Goal: Information Seeking & Learning: Check status

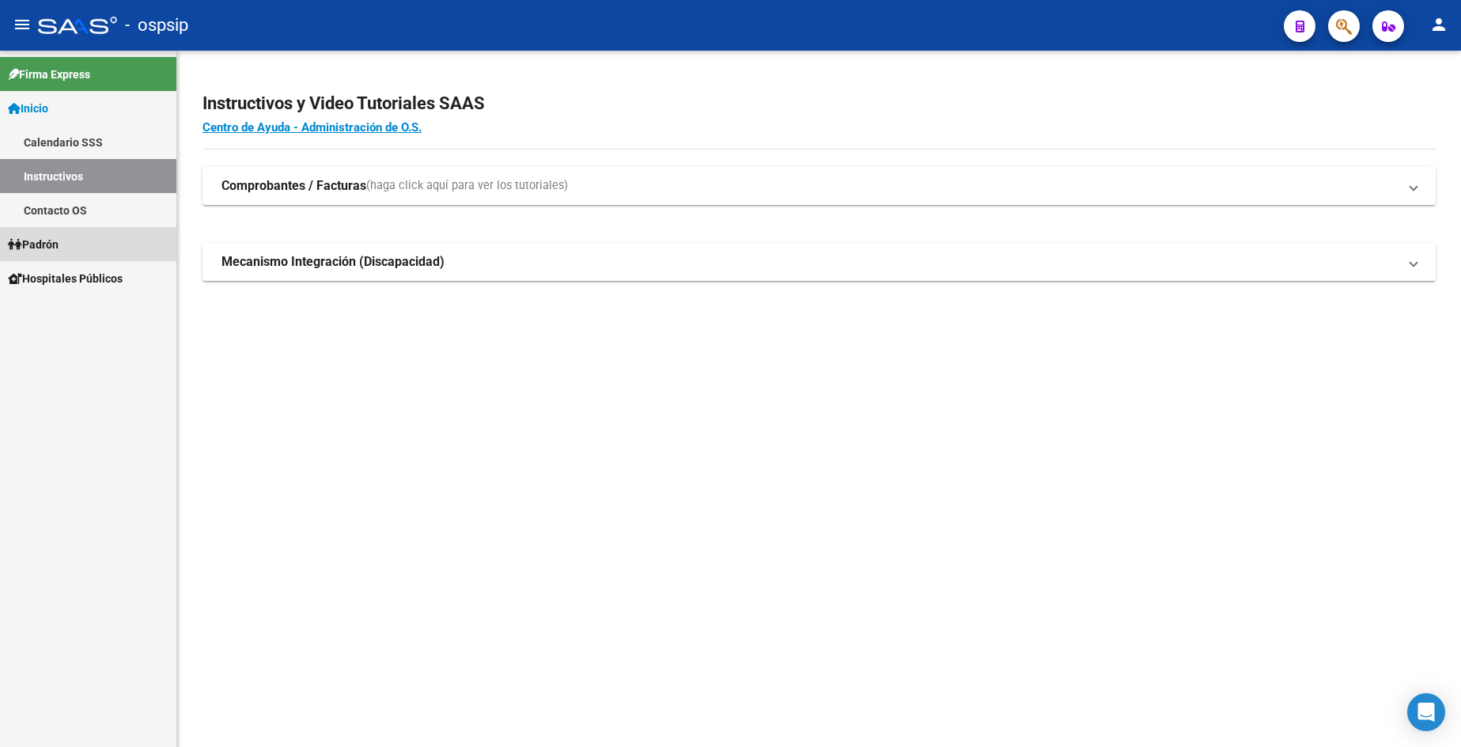
click at [66, 246] on link "Padrón" at bounding box center [88, 244] width 176 height 34
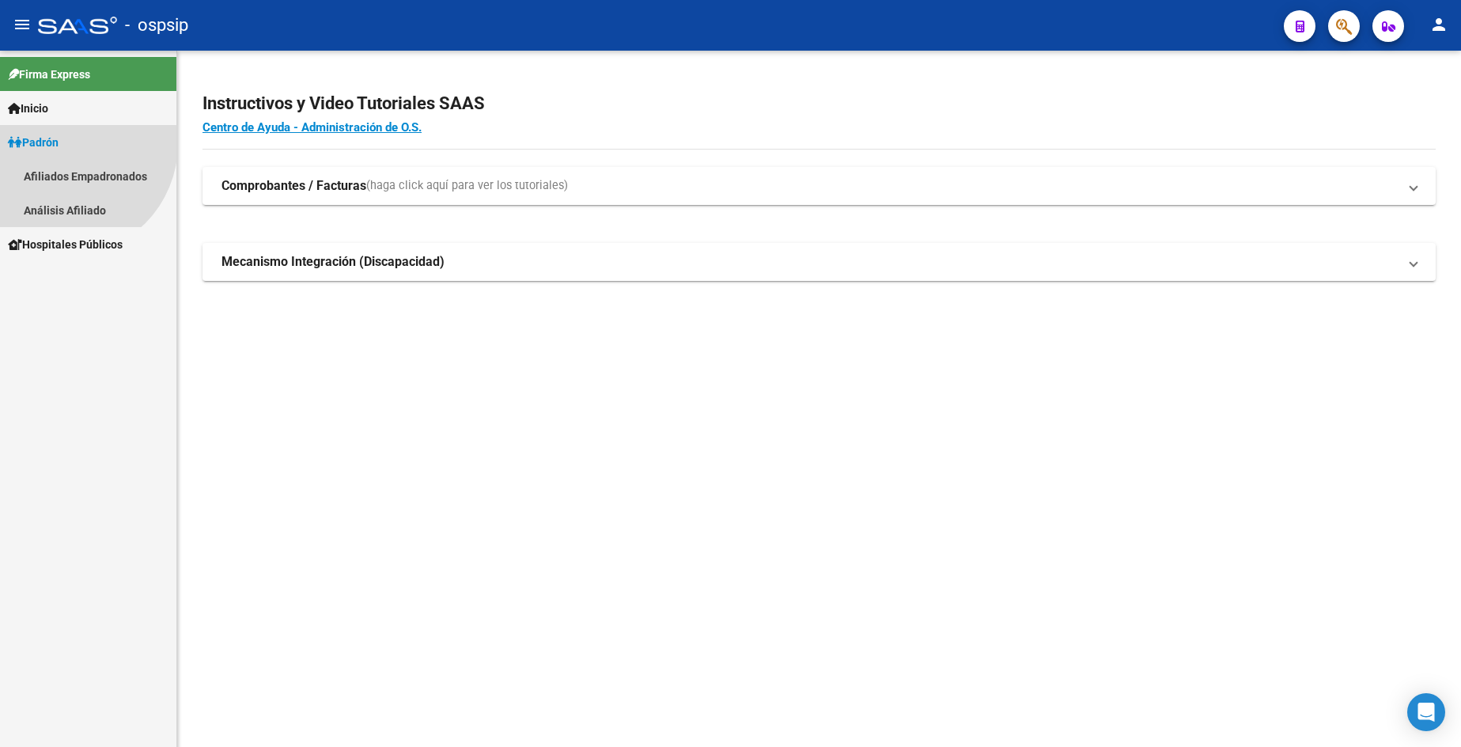
click at [66, 227] on span "Padrón Afiliados Empadronados Análisis Afiliado" at bounding box center [88, 176] width 176 height 102
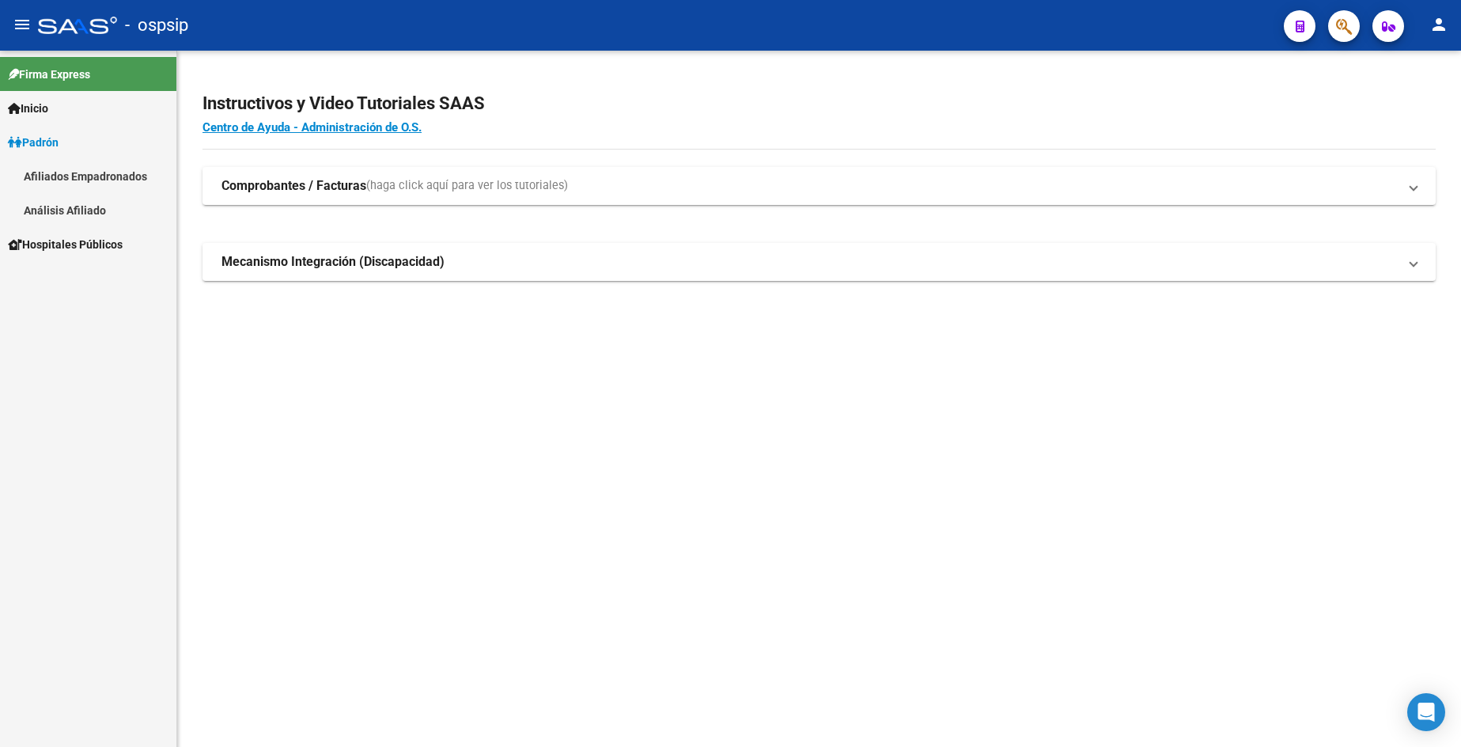
click at [69, 214] on link "Análisis Afiliado" at bounding box center [88, 210] width 176 height 34
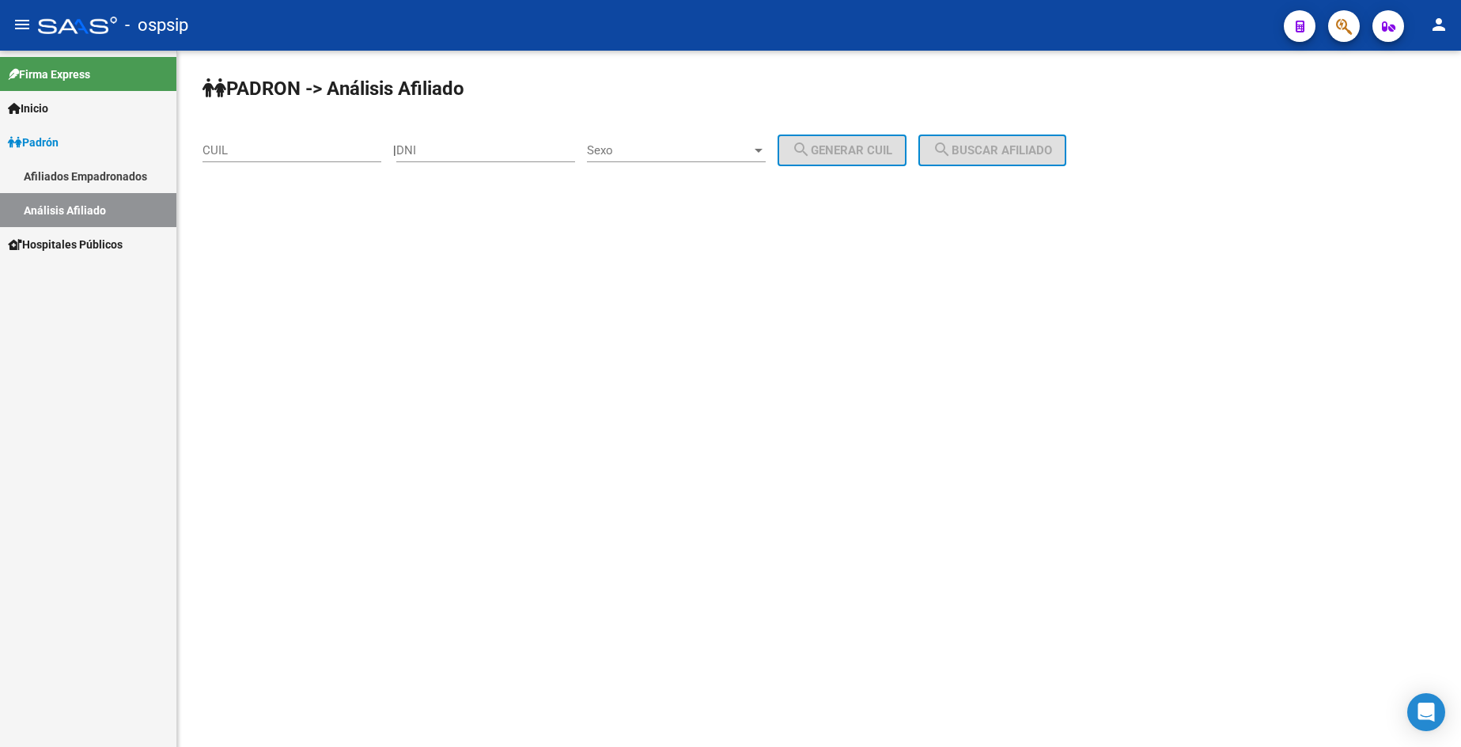
click at [68, 214] on link "Análisis Afiliado" at bounding box center [88, 210] width 176 height 34
click at [524, 154] on input "DNI" at bounding box center [485, 150] width 179 height 14
type input "35007081"
click at [662, 147] on span "Sexo" at bounding box center [669, 150] width 165 height 14
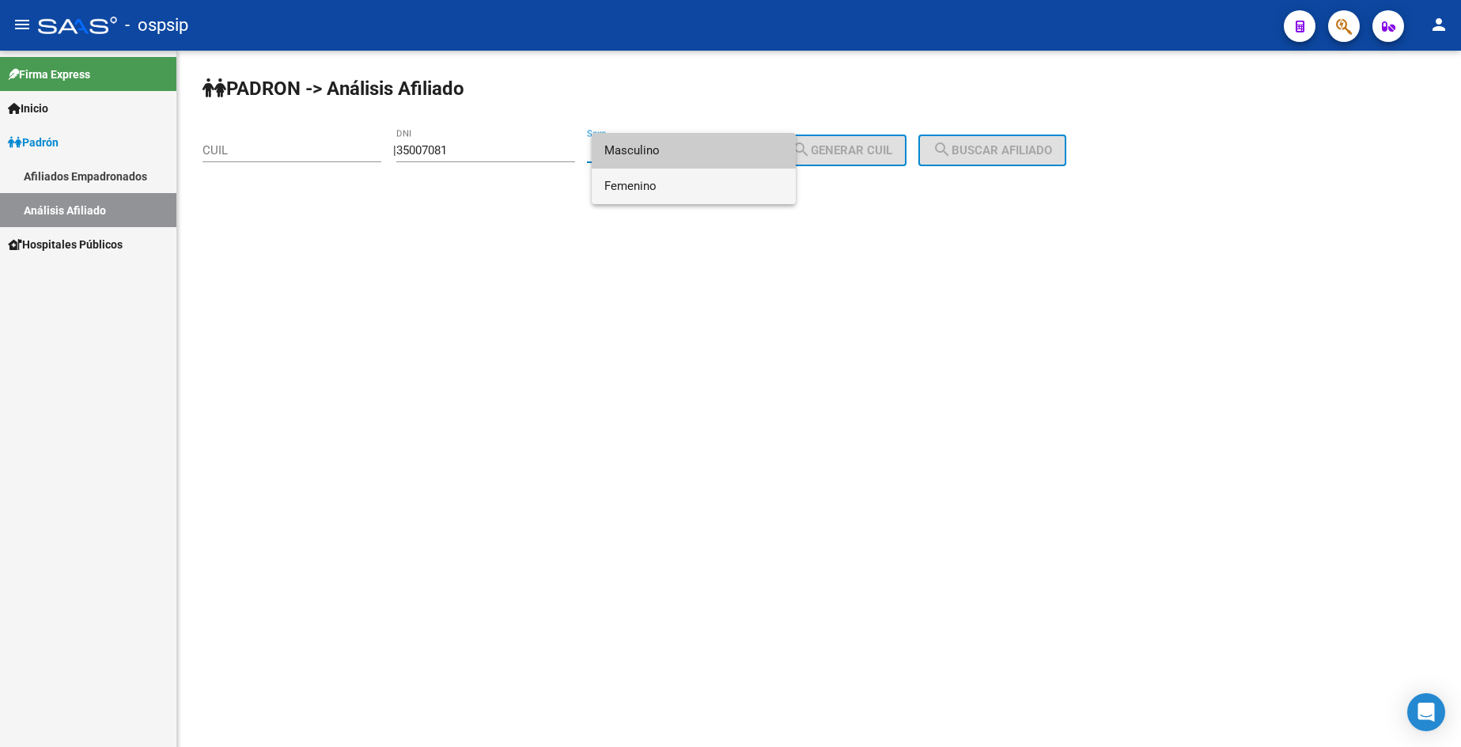
drag, startPoint x: 673, startPoint y: 184, endPoint x: 691, endPoint y: 182, distance: 17.5
click at [676, 184] on span "Femenino" at bounding box center [693, 187] width 179 height 36
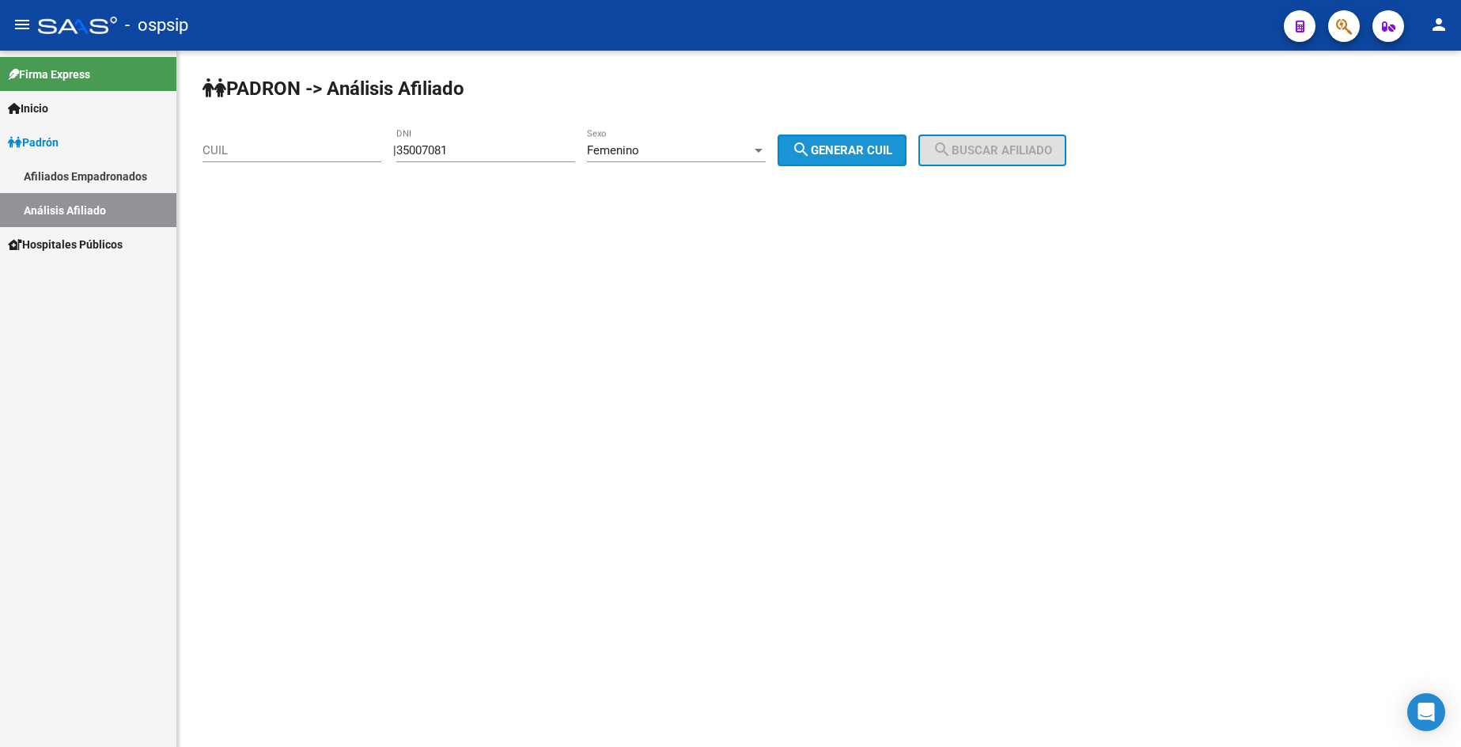
click at [849, 150] on span "search Generar CUIL" at bounding box center [842, 150] width 100 height 14
type input "27-35007081-3"
click at [1005, 140] on button "search Buscar afiliado" at bounding box center [992, 150] width 148 height 32
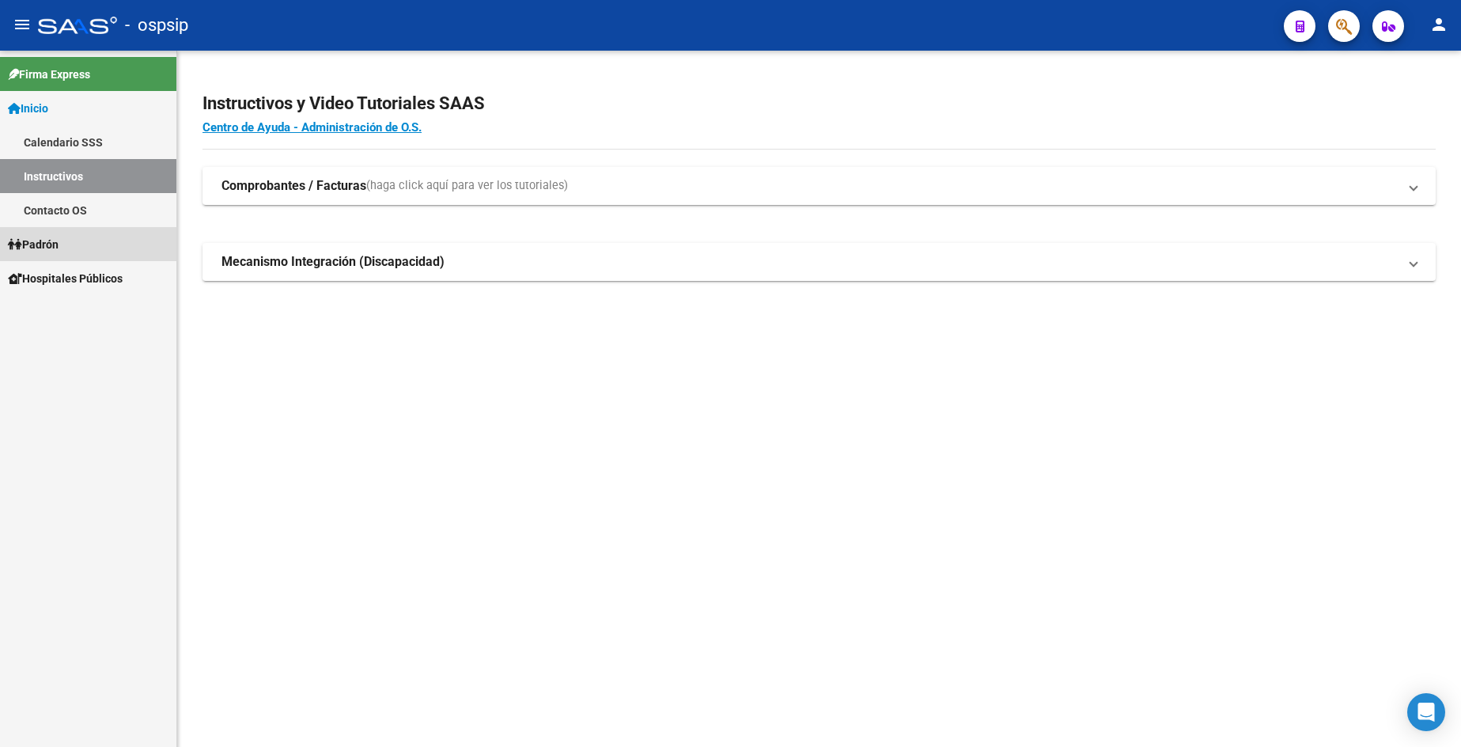
click at [73, 252] on link "Padrón" at bounding box center [88, 244] width 176 height 34
click at [79, 314] on link "Análisis Afiliado" at bounding box center [88, 312] width 176 height 34
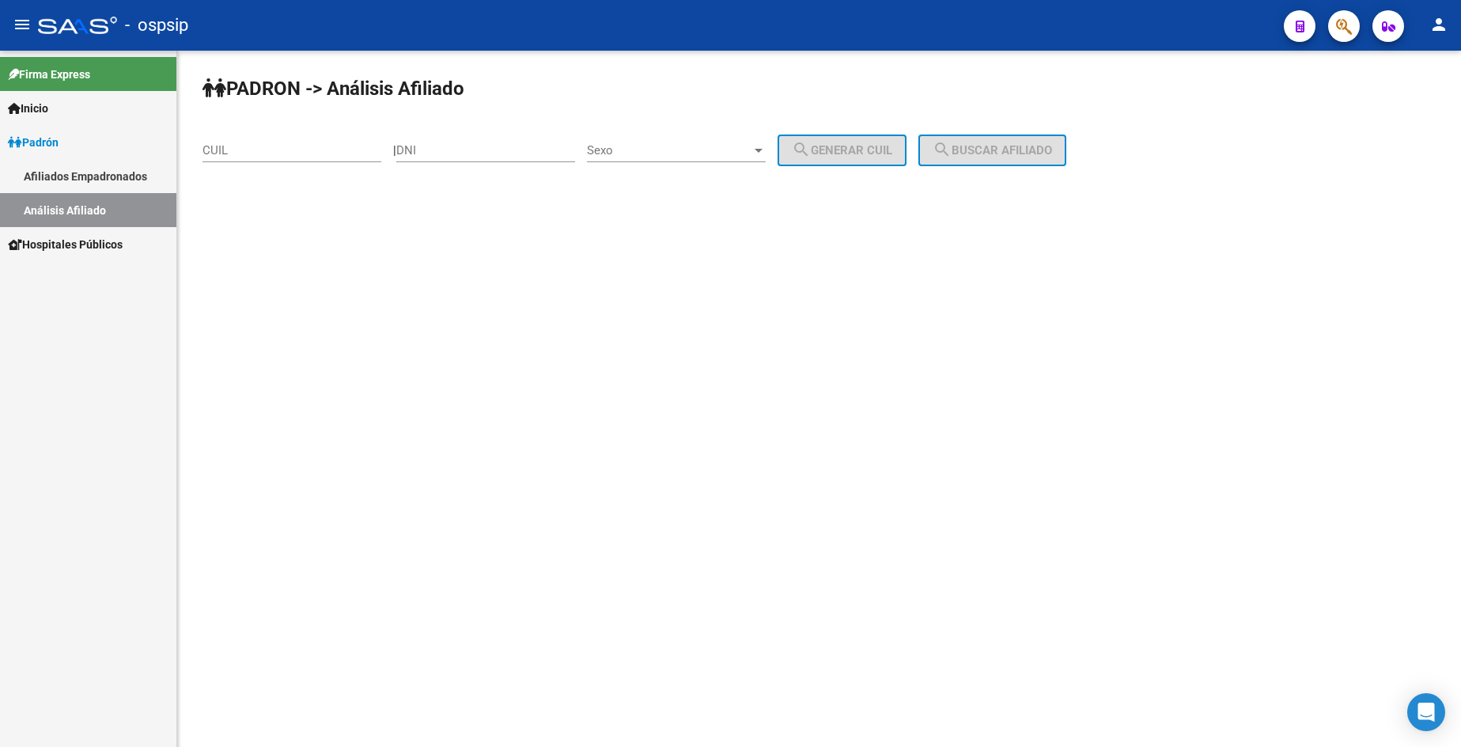
click at [472, 141] on div "DNI" at bounding box center [485, 145] width 179 height 34
type input "54297471"
click at [692, 158] on div "Sexo Sexo" at bounding box center [676, 145] width 179 height 34
click at [685, 154] on span "Masculino" at bounding box center [693, 151] width 179 height 36
click at [833, 149] on span "search Generar CUIL" at bounding box center [842, 150] width 100 height 14
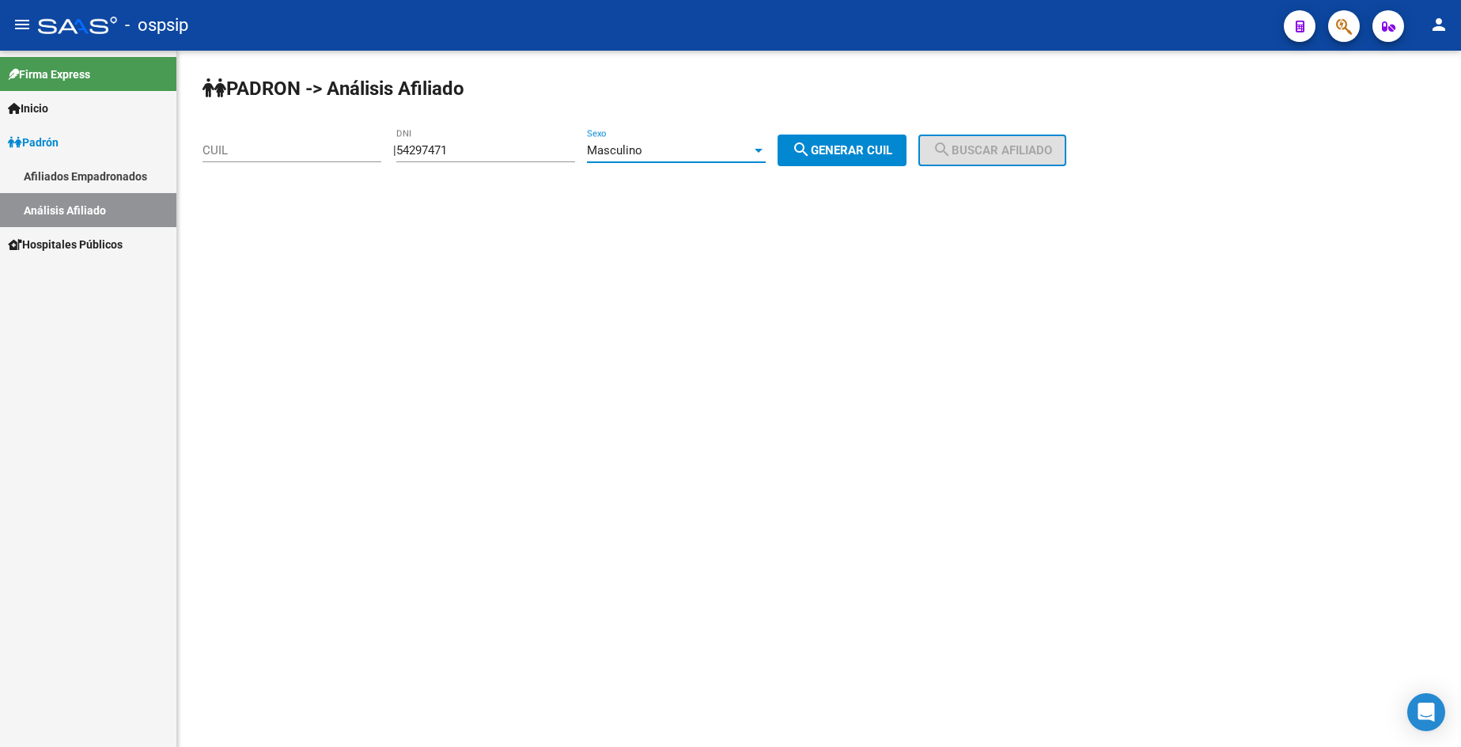
type input "20-54297471-1"
click at [976, 147] on span "search Buscar afiliado" at bounding box center [992, 150] width 119 height 14
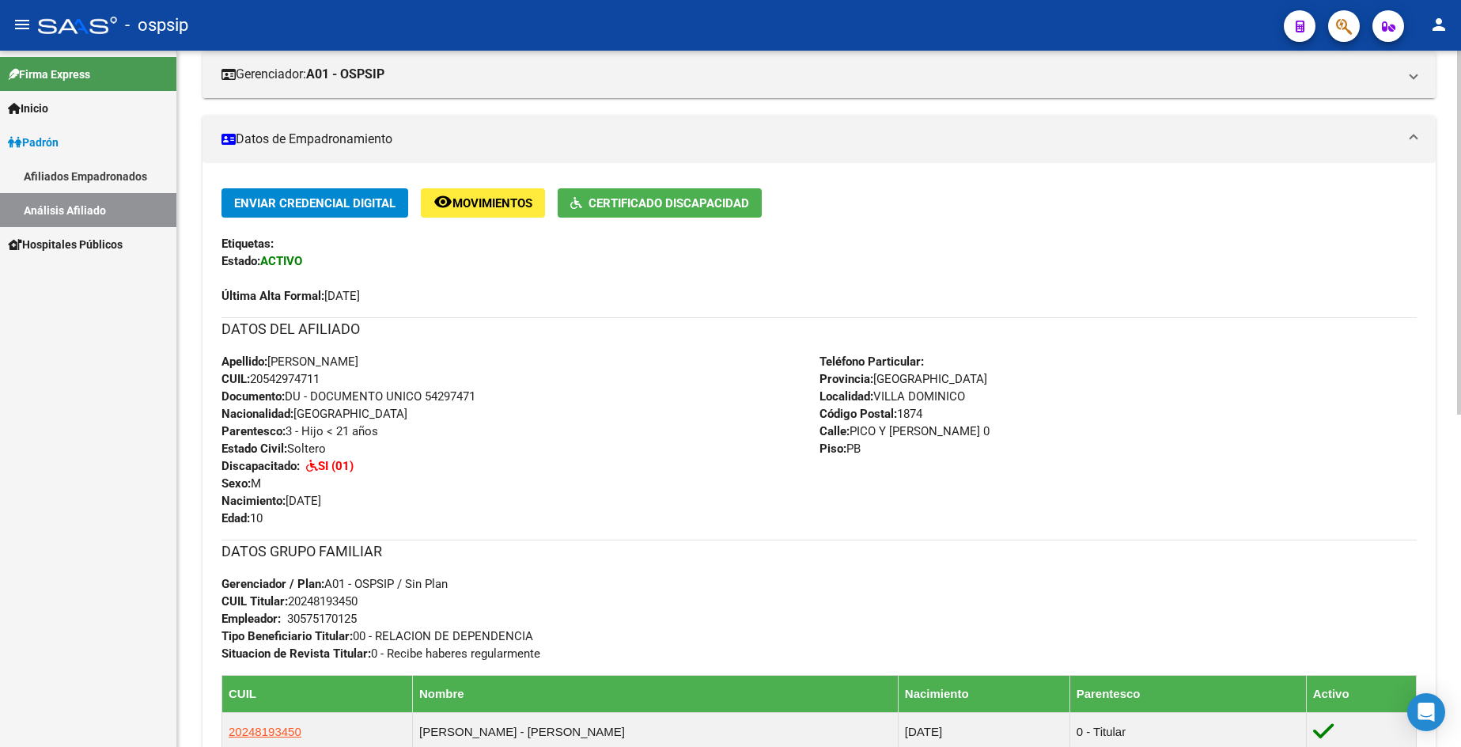
scroll to position [396, 0]
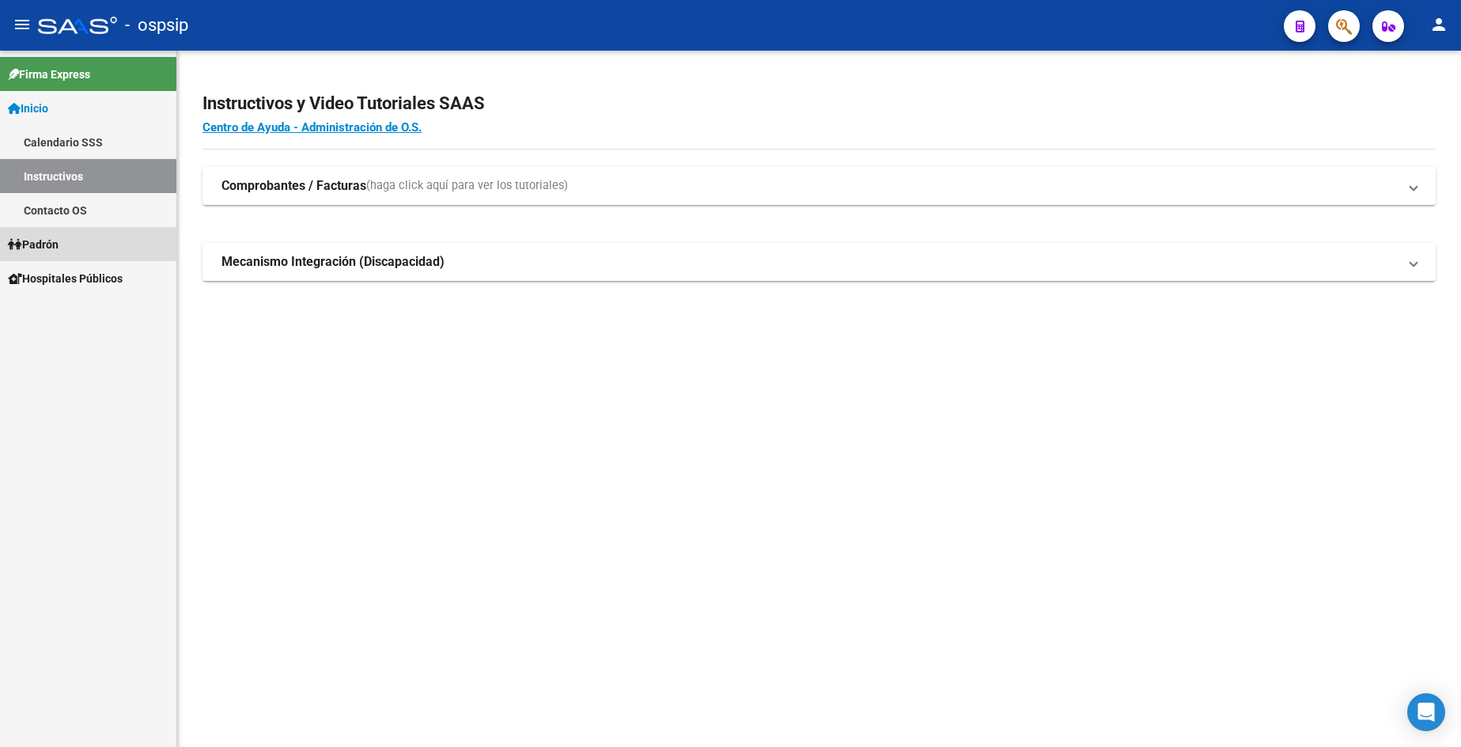
click at [59, 246] on span "Padrón" at bounding box center [33, 244] width 51 height 17
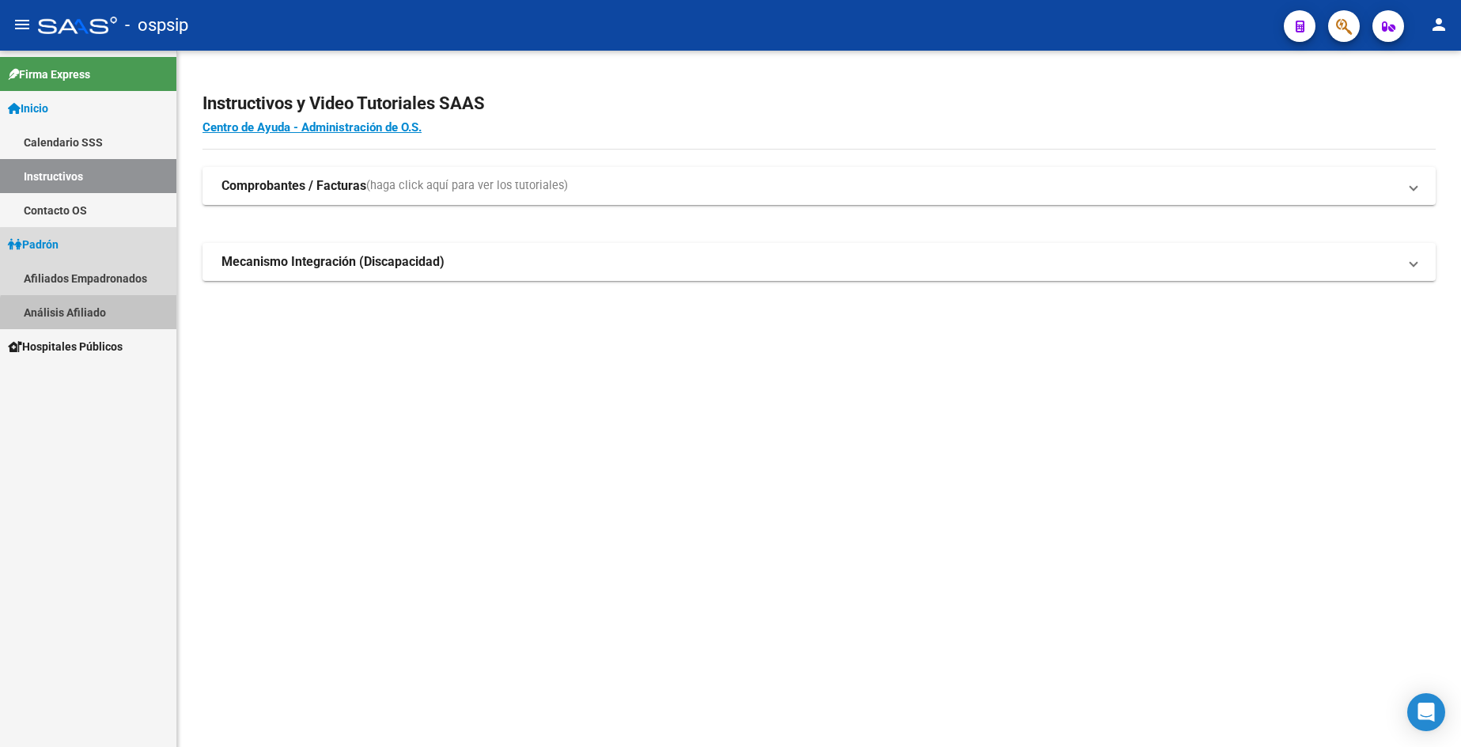
click at [100, 319] on link "Análisis Afiliado" at bounding box center [88, 312] width 176 height 34
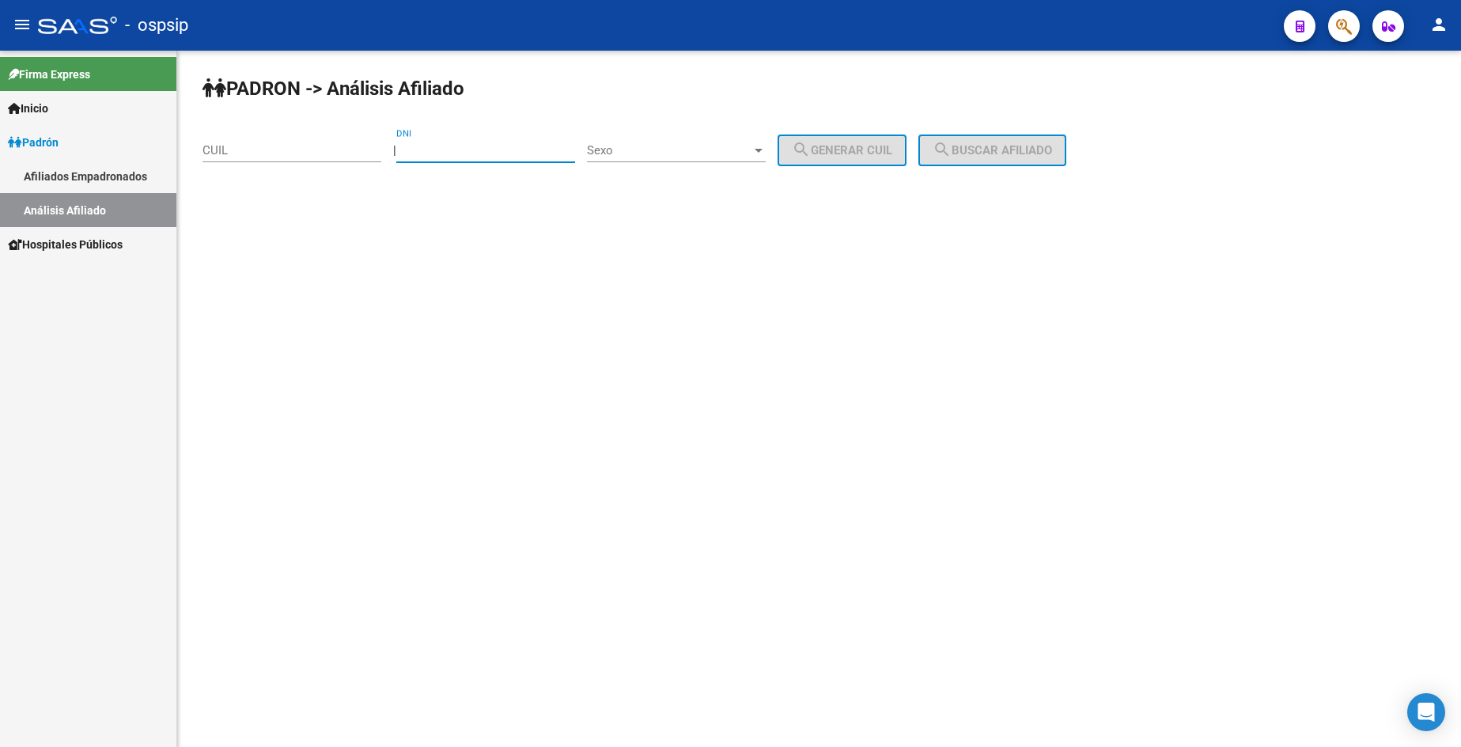
click at [477, 153] on input "DNI" at bounding box center [485, 150] width 179 height 14
type input "16565147"
click at [704, 150] on span "Sexo" at bounding box center [669, 150] width 165 height 14
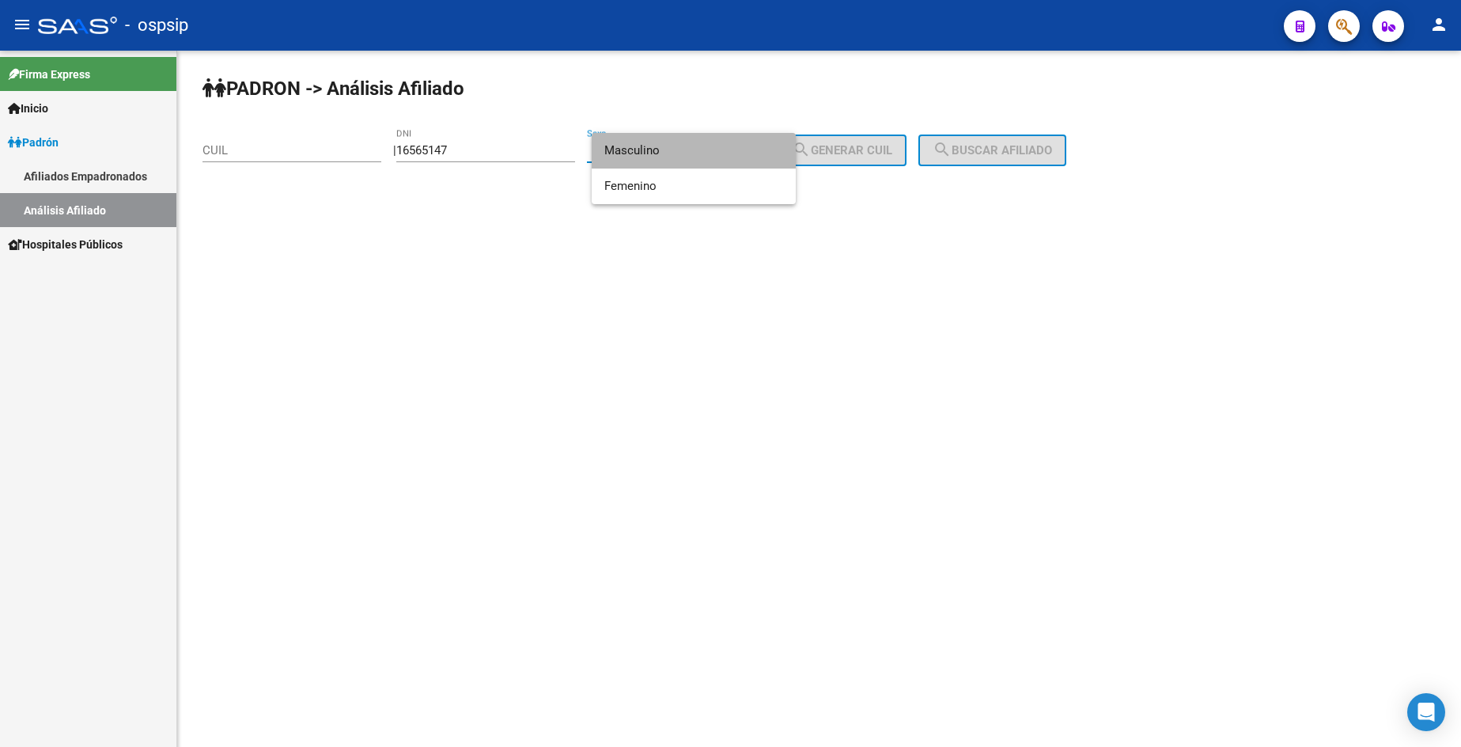
click at [704, 150] on span "Masculino" at bounding box center [693, 151] width 179 height 36
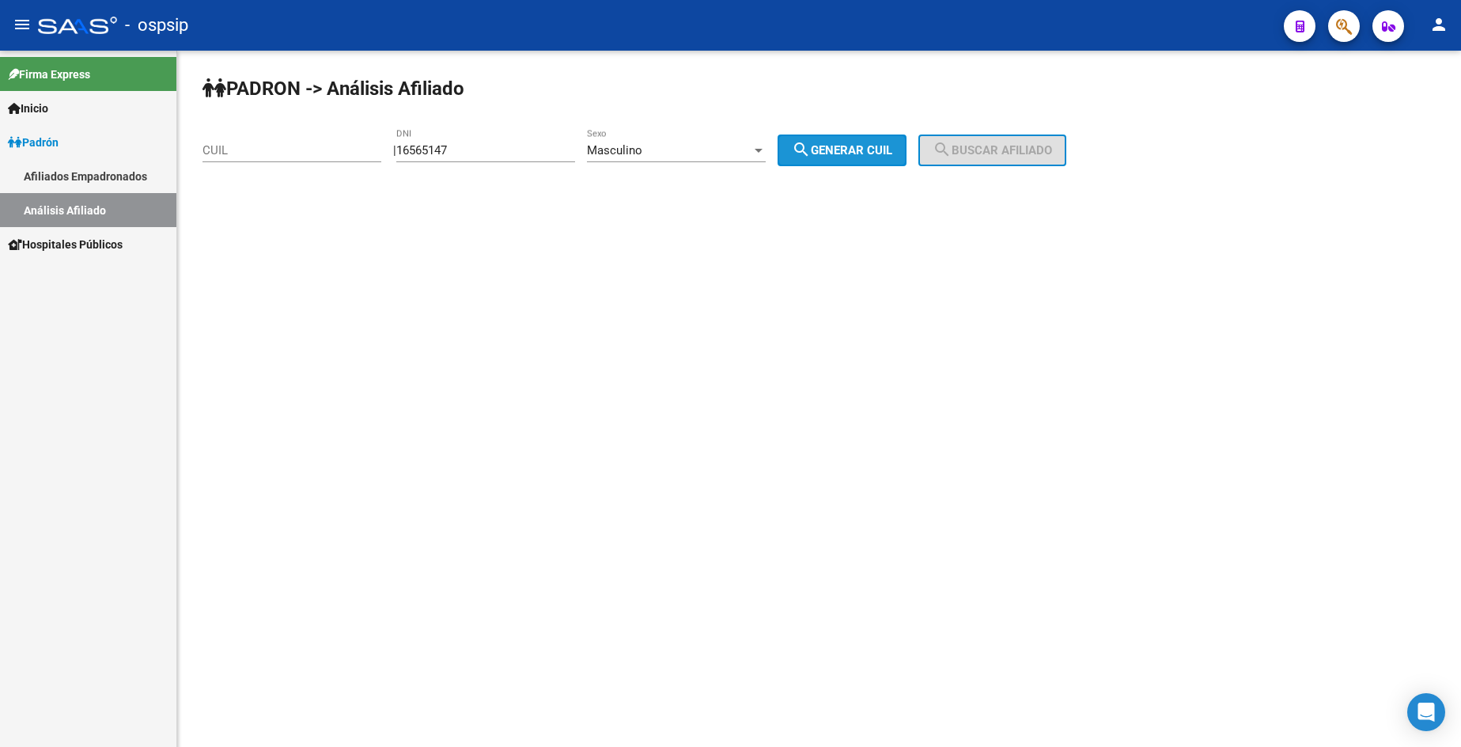
drag, startPoint x: 846, startPoint y: 154, endPoint x: 983, endPoint y: 143, distance: 137.3
click at [849, 152] on span "search Generar CUIL" at bounding box center [842, 150] width 100 height 14
type input "20-16565147-3"
click at [998, 142] on button "search Buscar afiliado" at bounding box center [992, 150] width 148 height 32
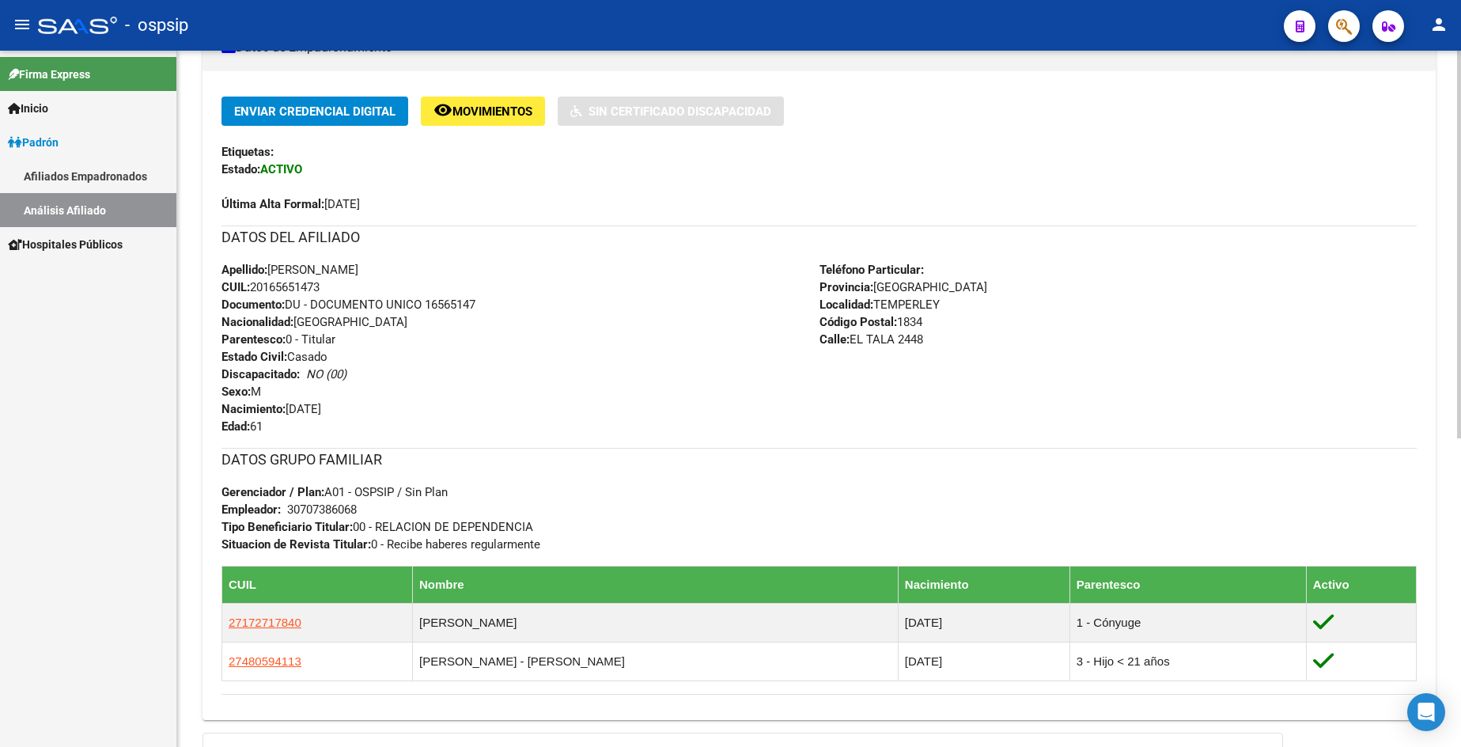
scroll to position [316, 0]
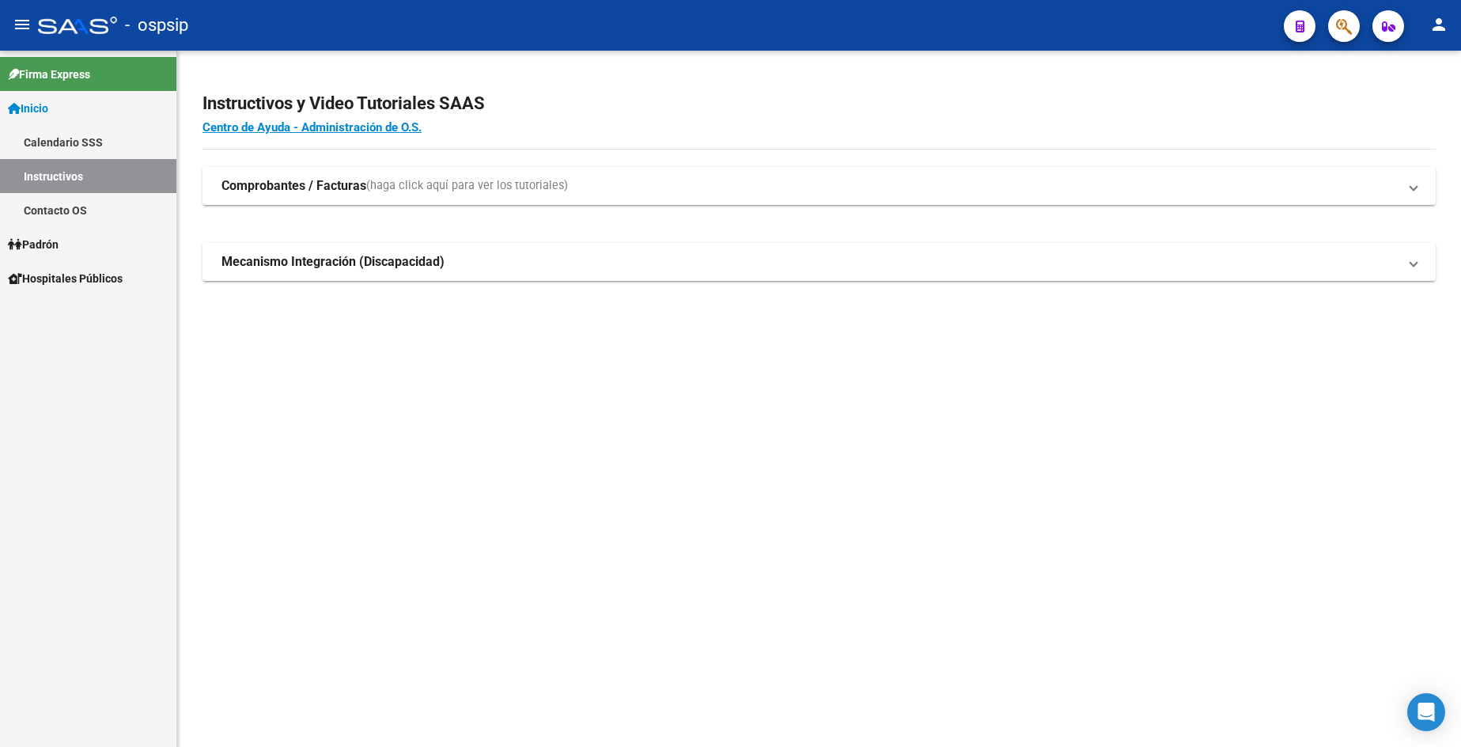
click at [56, 240] on span "Padrón" at bounding box center [33, 244] width 51 height 17
click at [68, 310] on link "Análisis Afiliado" at bounding box center [88, 312] width 176 height 34
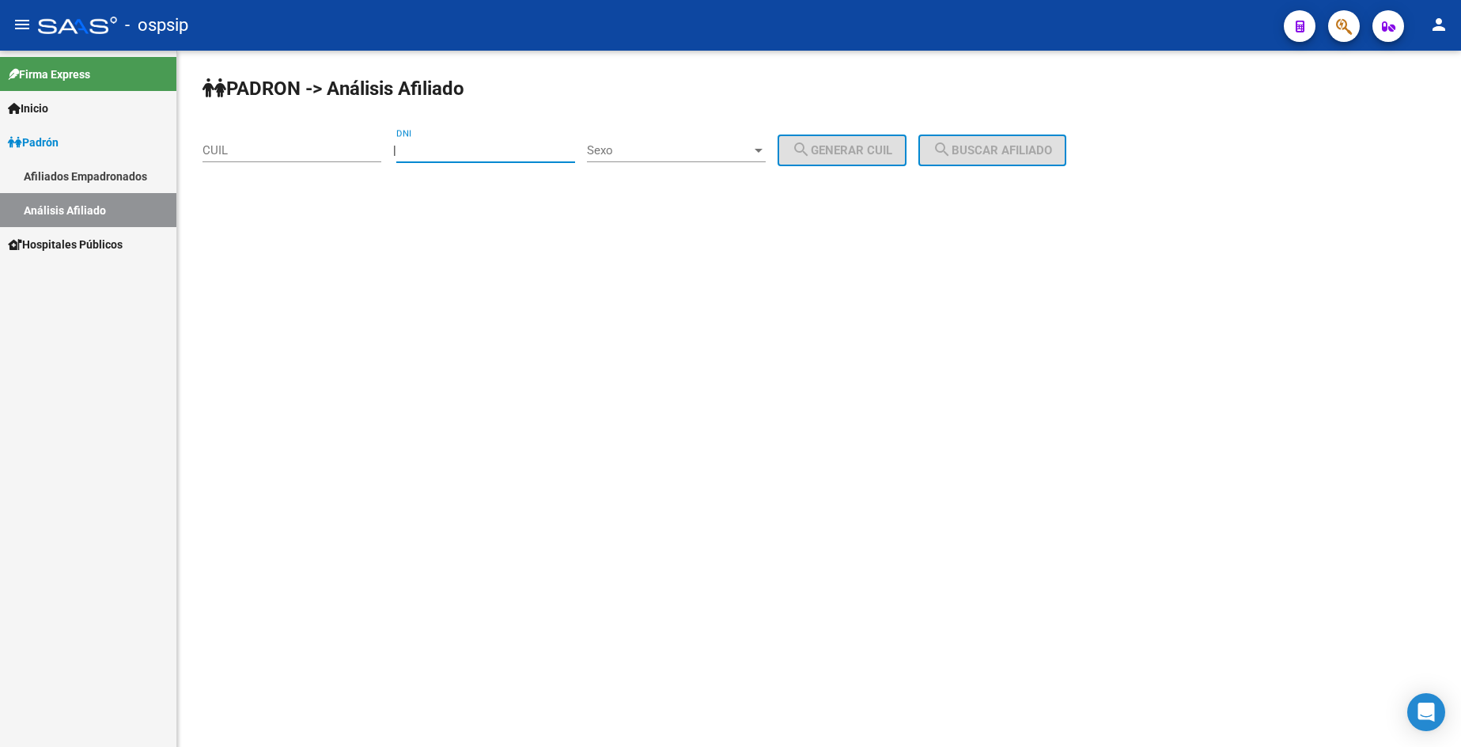
click at [503, 156] on input "DNI" at bounding box center [485, 150] width 179 height 14
type input "13331118"
click at [653, 155] on span "Sexo" at bounding box center [669, 150] width 165 height 14
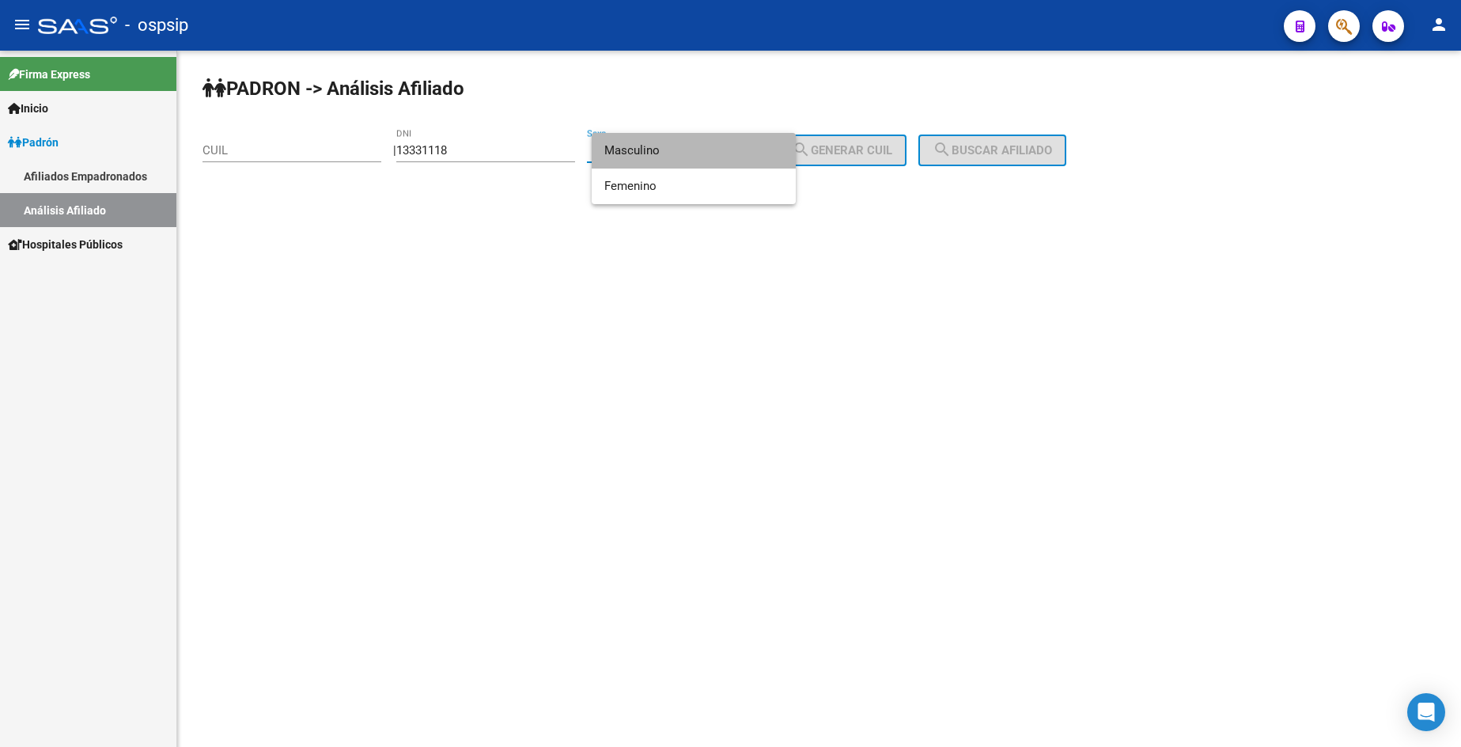
click at [654, 155] on span "Masculino" at bounding box center [693, 151] width 179 height 36
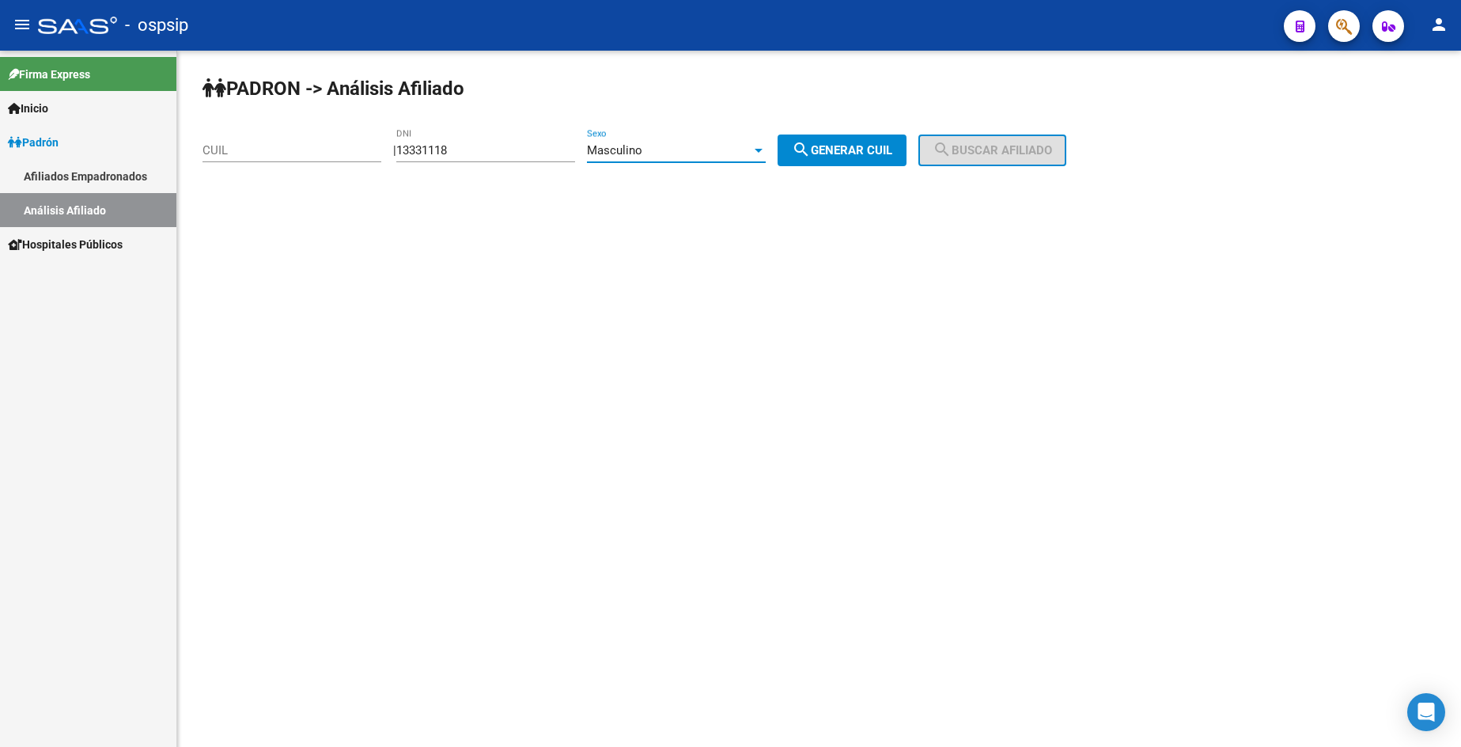
click at [834, 147] on span "search Generar CUIL" at bounding box center [842, 150] width 100 height 14
type input "20-13331118-2"
click at [952, 153] on mat-icon "search" at bounding box center [942, 149] width 19 height 19
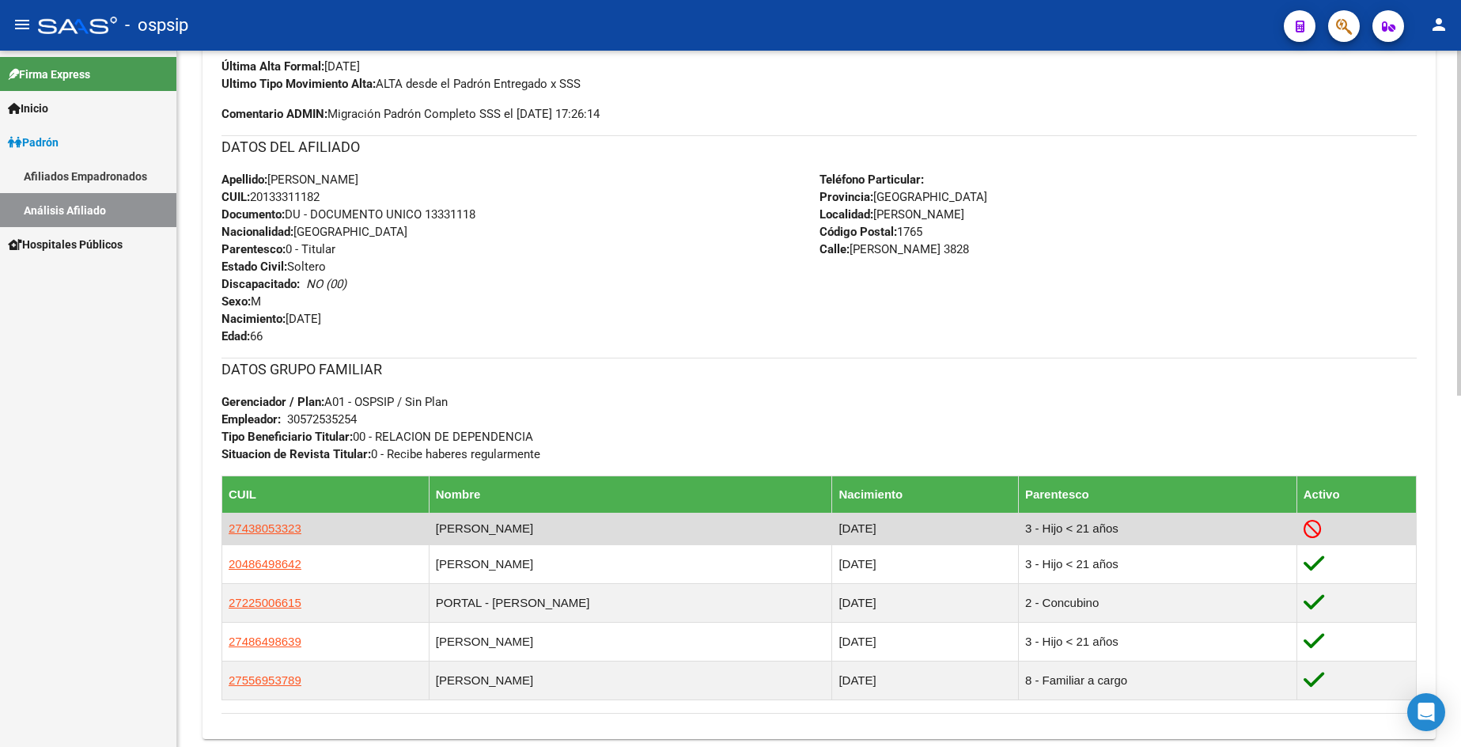
scroll to position [475, 0]
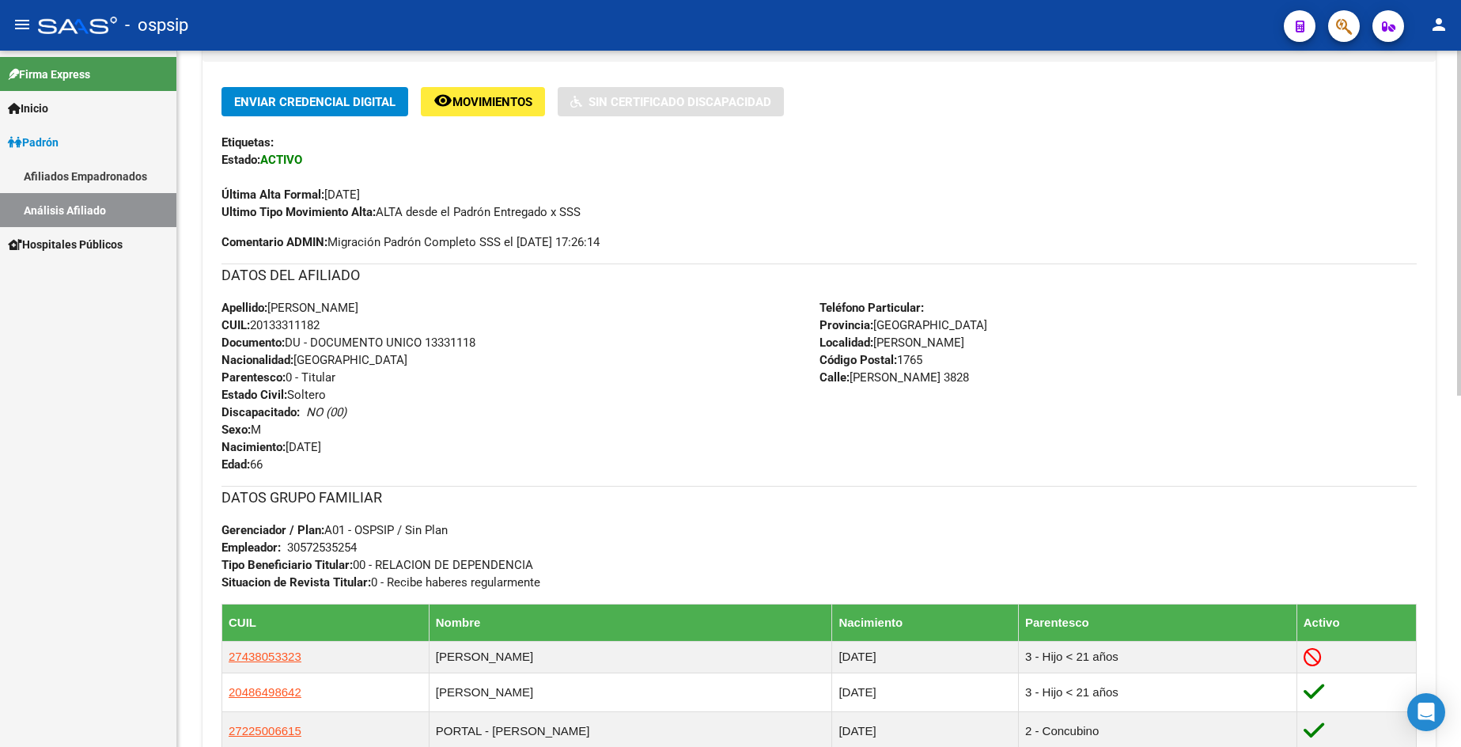
scroll to position [396, 0]
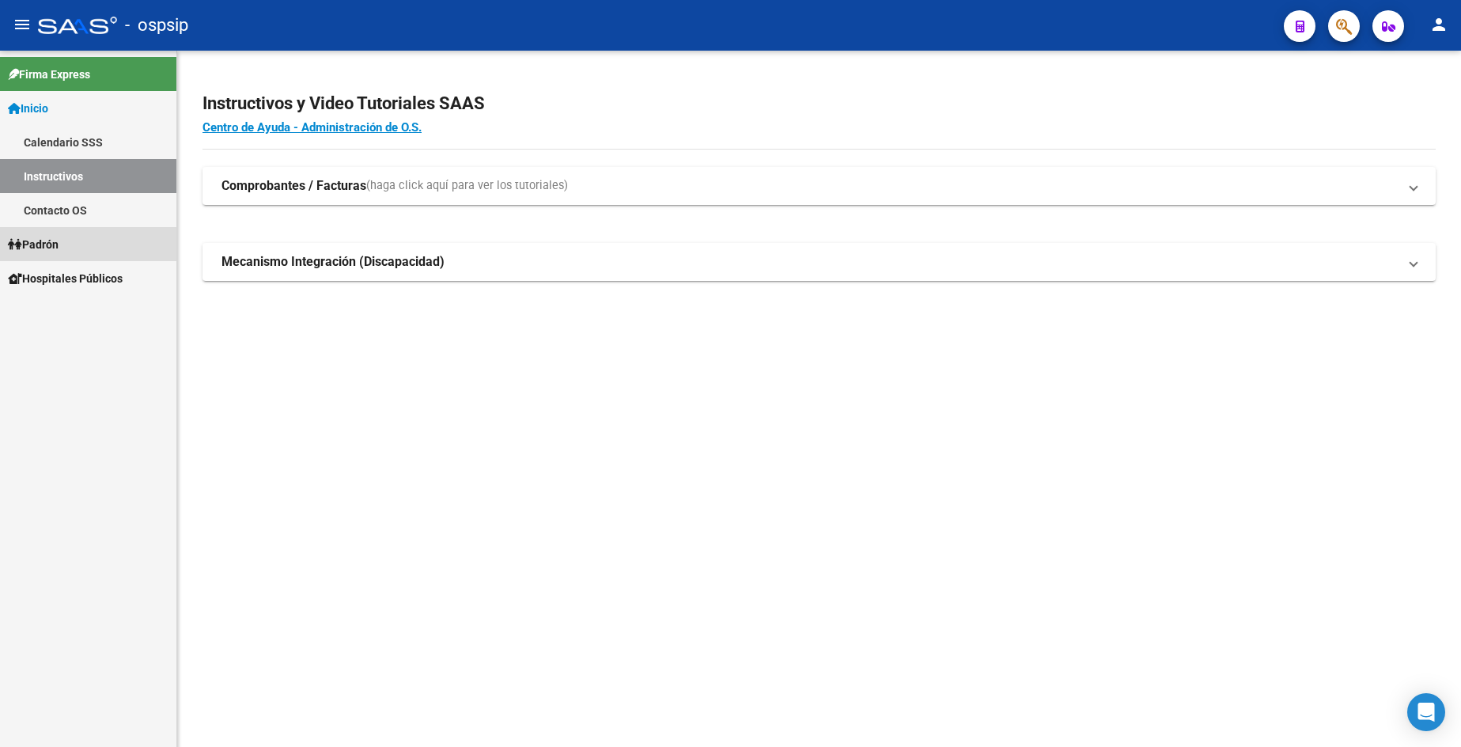
click at [51, 238] on span "Padrón" at bounding box center [33, 244] width 51 height 17
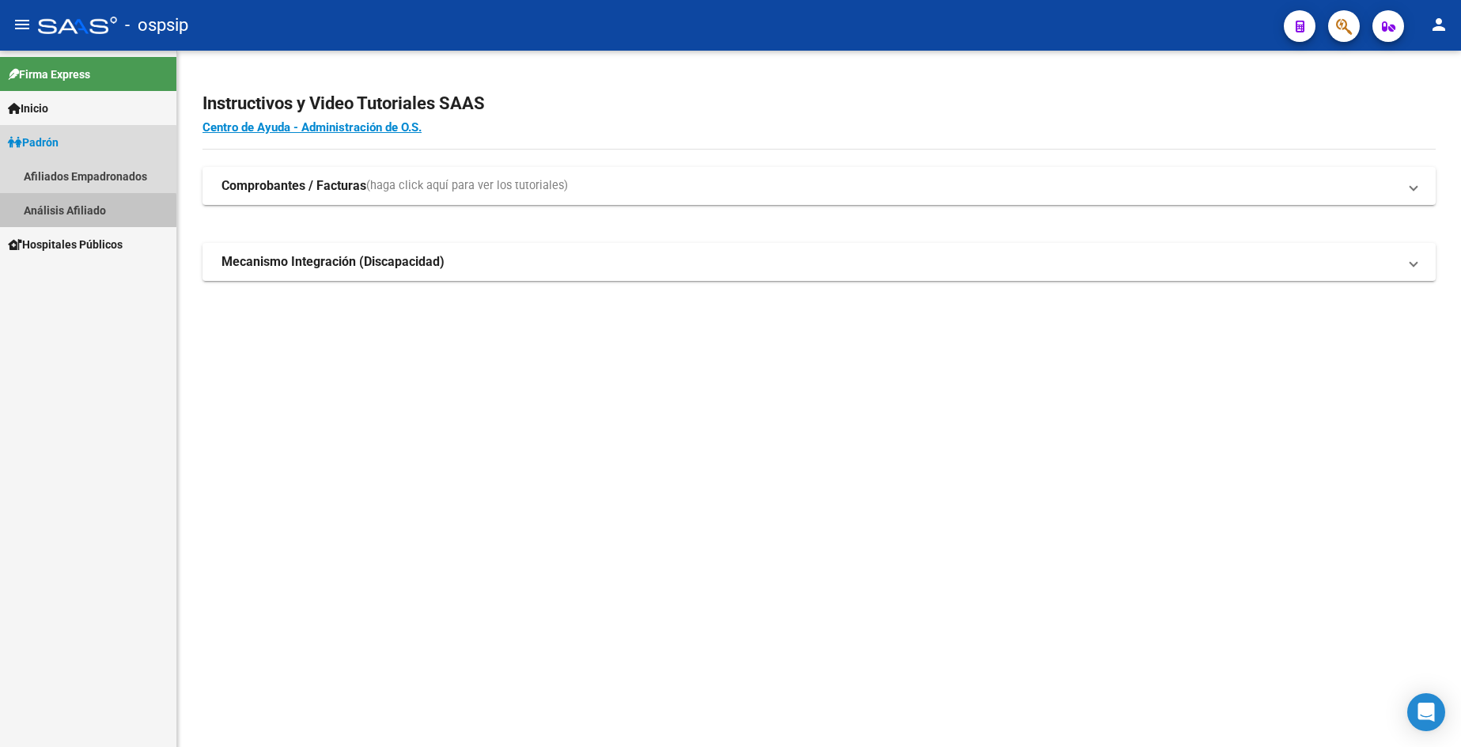
click at [66, 218] on link "Análisis Afiliado" at bounding box center [88, 210] width 176 height 34
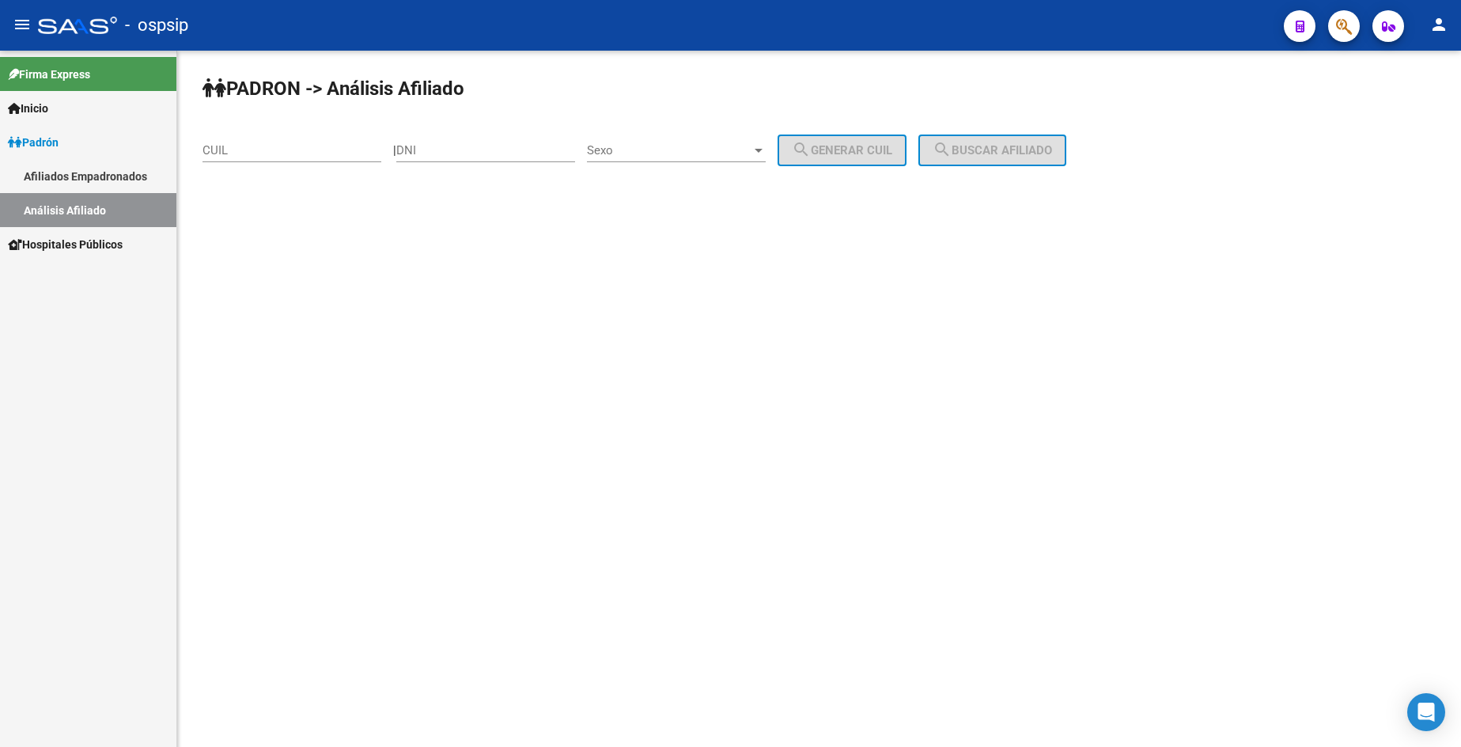
click at [521, 148] on input "DNI" at bounding box center [485, 150] width 179 height 14
type input "27145811"
click at [658, 153] on span "Sexo" at bounding box center [669, 150] width 165 height 14
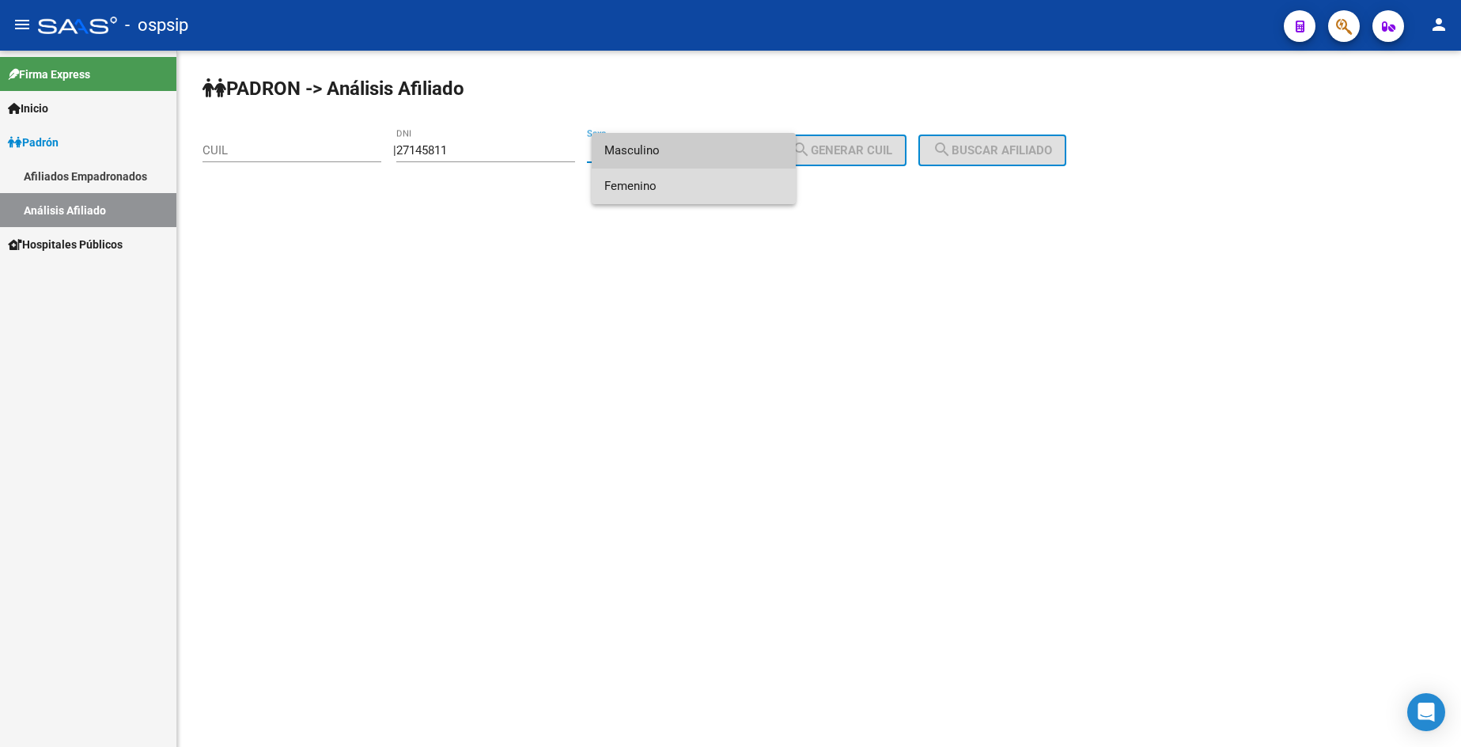
click at [670, 188] on span "Femenino" at bounding box center [693, 187] width 179 height 36
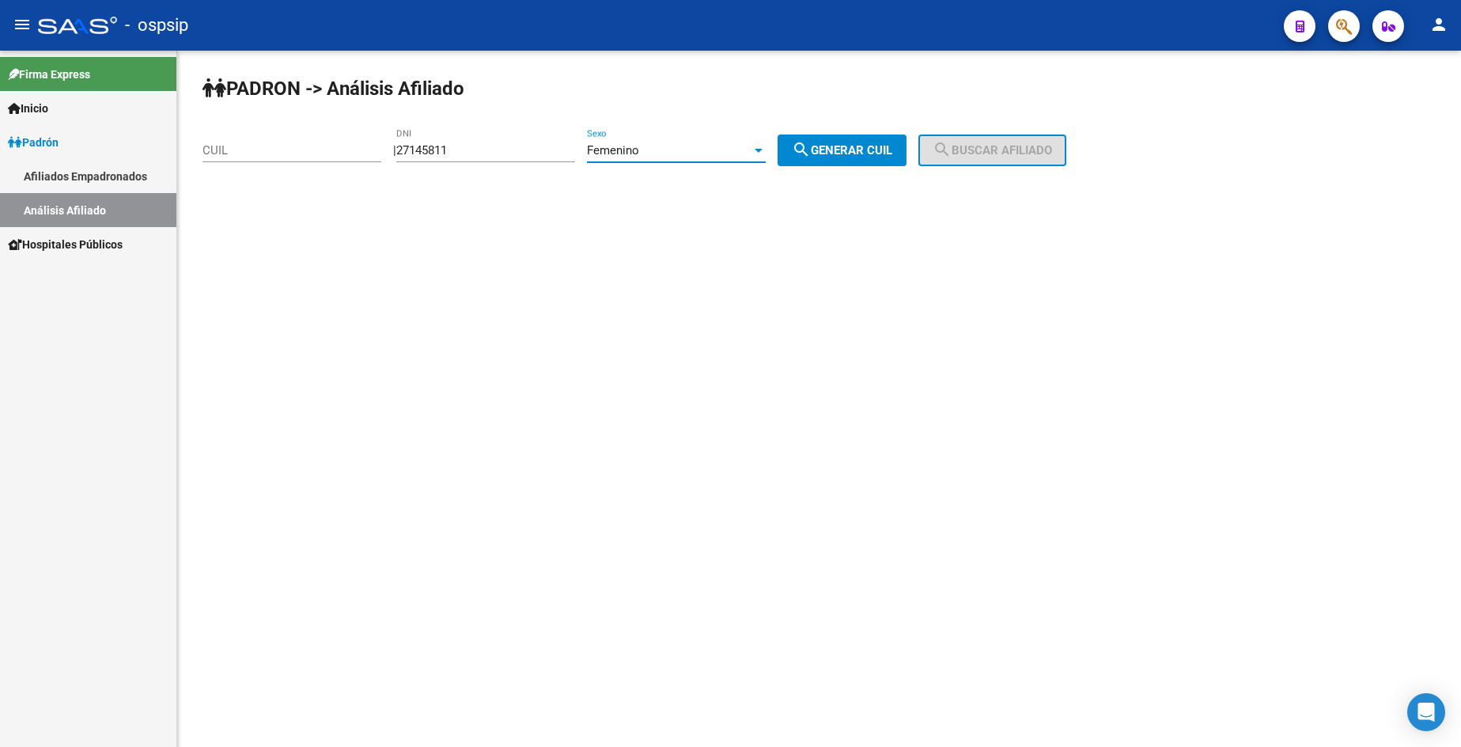
click at [873, 156] on span "search Generar CUIL" at bounding box center [842, 150] width 100 height 14
type input "27-27145811-3"
click at [1002, 151] on span "search Buscar afiliado" at bounding box center [992, 150] width 119 height 14
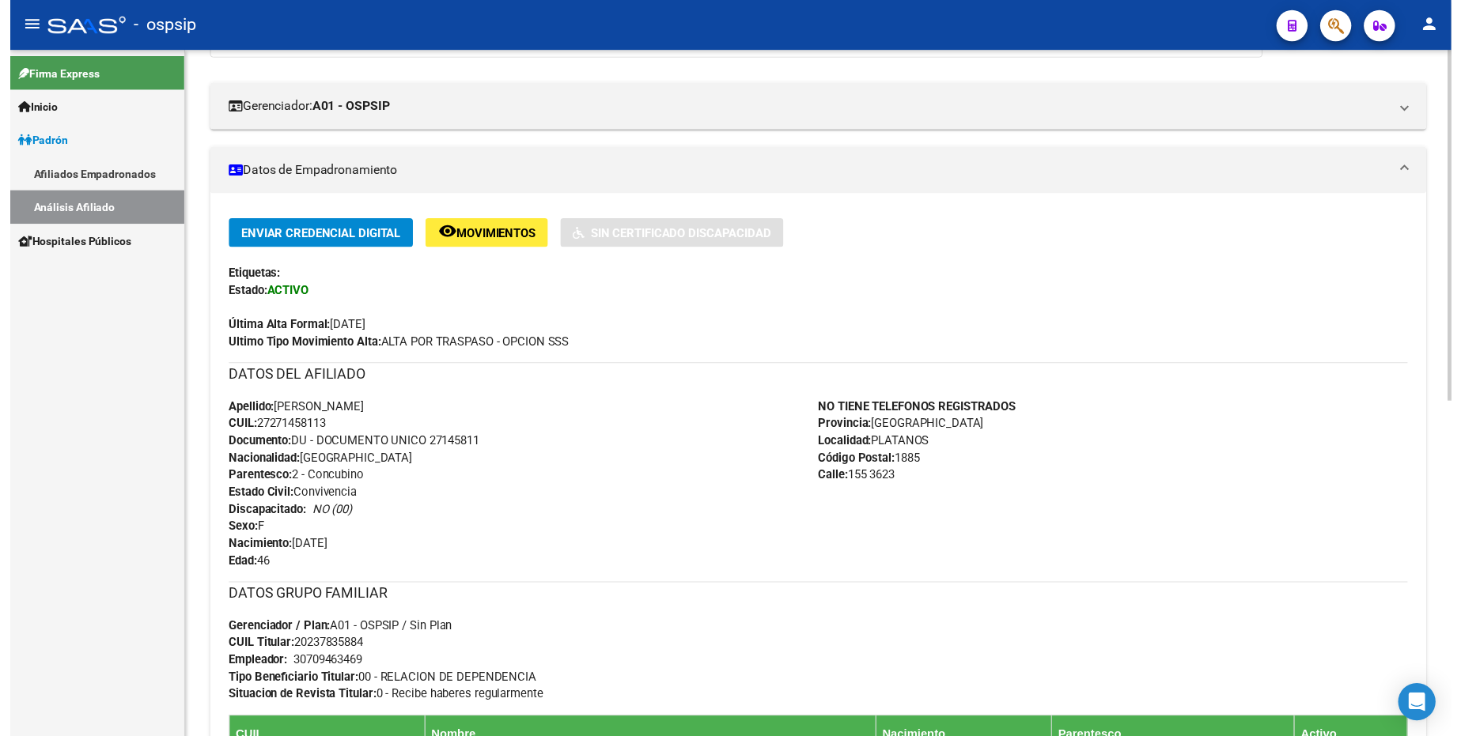
scroll to position [475, 0]
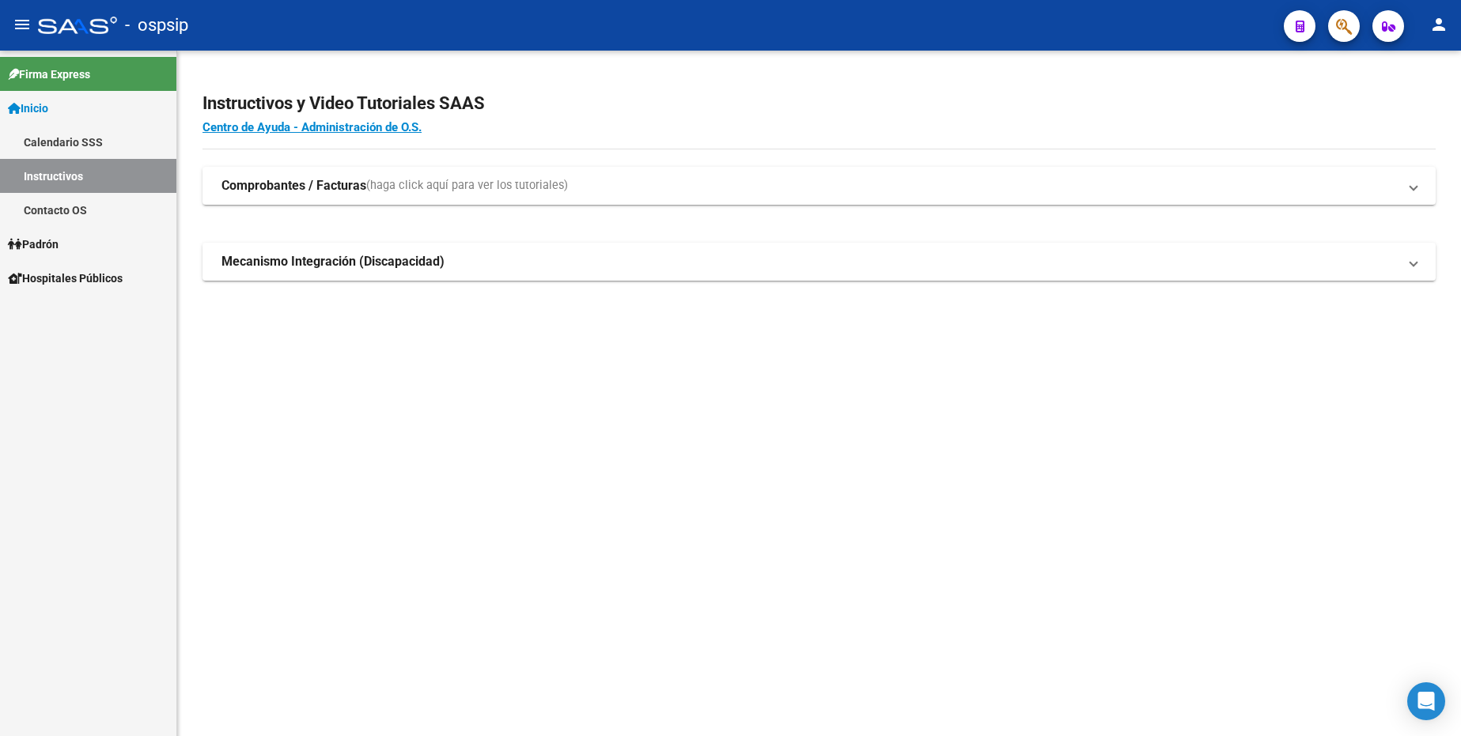
click at [49, 248] on span "Padrón" at bounding box center [33, 244] width 51 height 17
click at [59, 305] on link "Análisis Afiliado" at bounding box center [88, 312] width 176 height 34
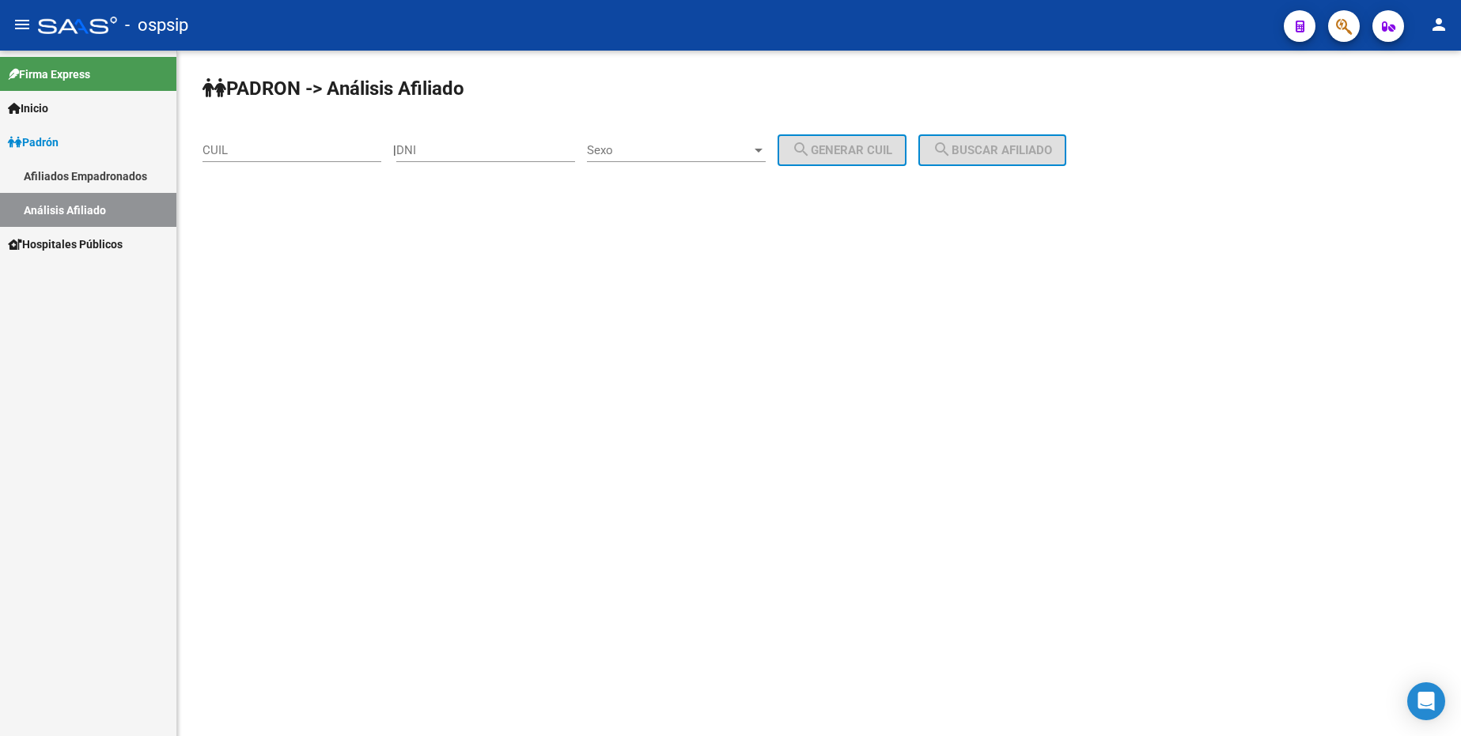
click at [473, 146] on input "DNI" at bounding box center [485, 150] width 179 height 14
type input "55868148"
click at [707, 138] on div "Sexo Sexo" at bounding box center [676, 145] width 179 height 34
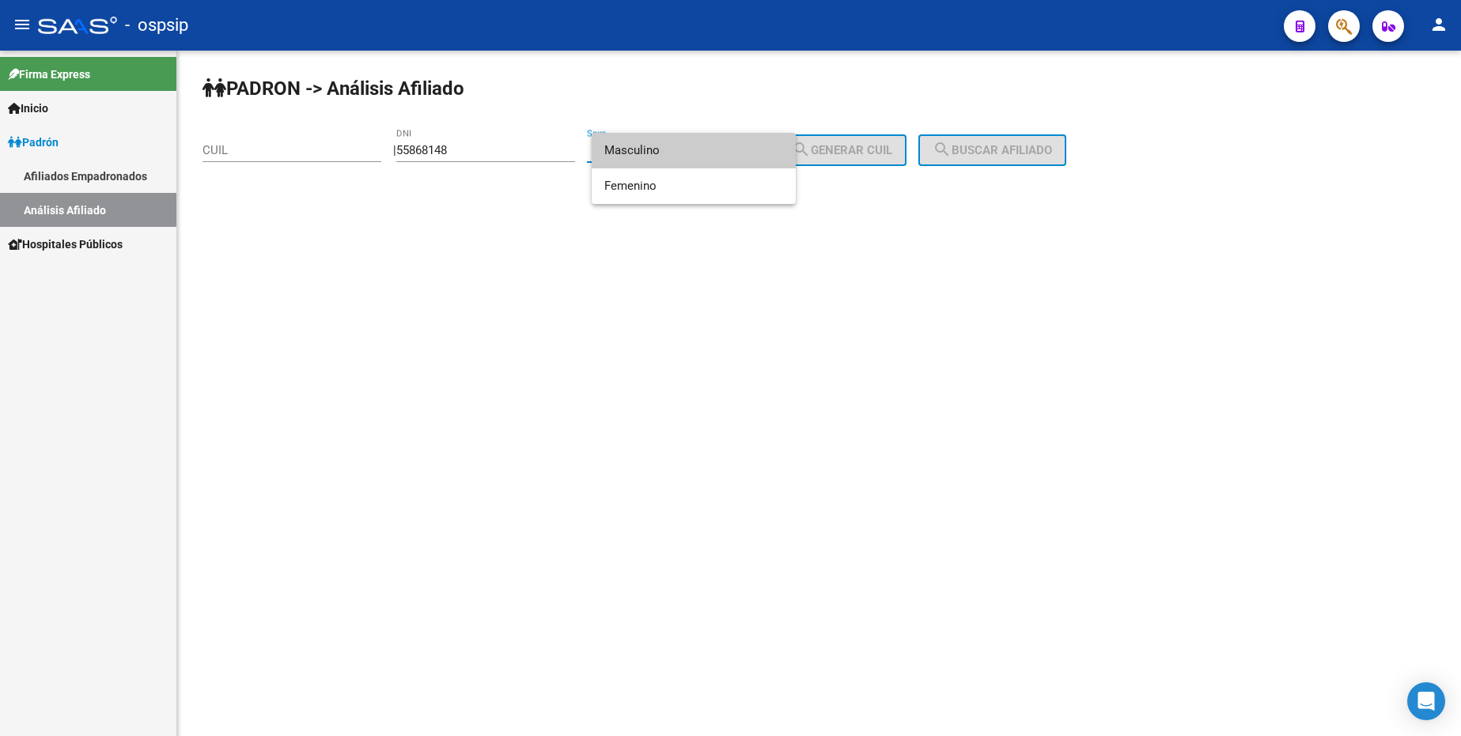
click at [702, 158] on span "Masculino" at bounding box center [693, 151] width 179 height 36
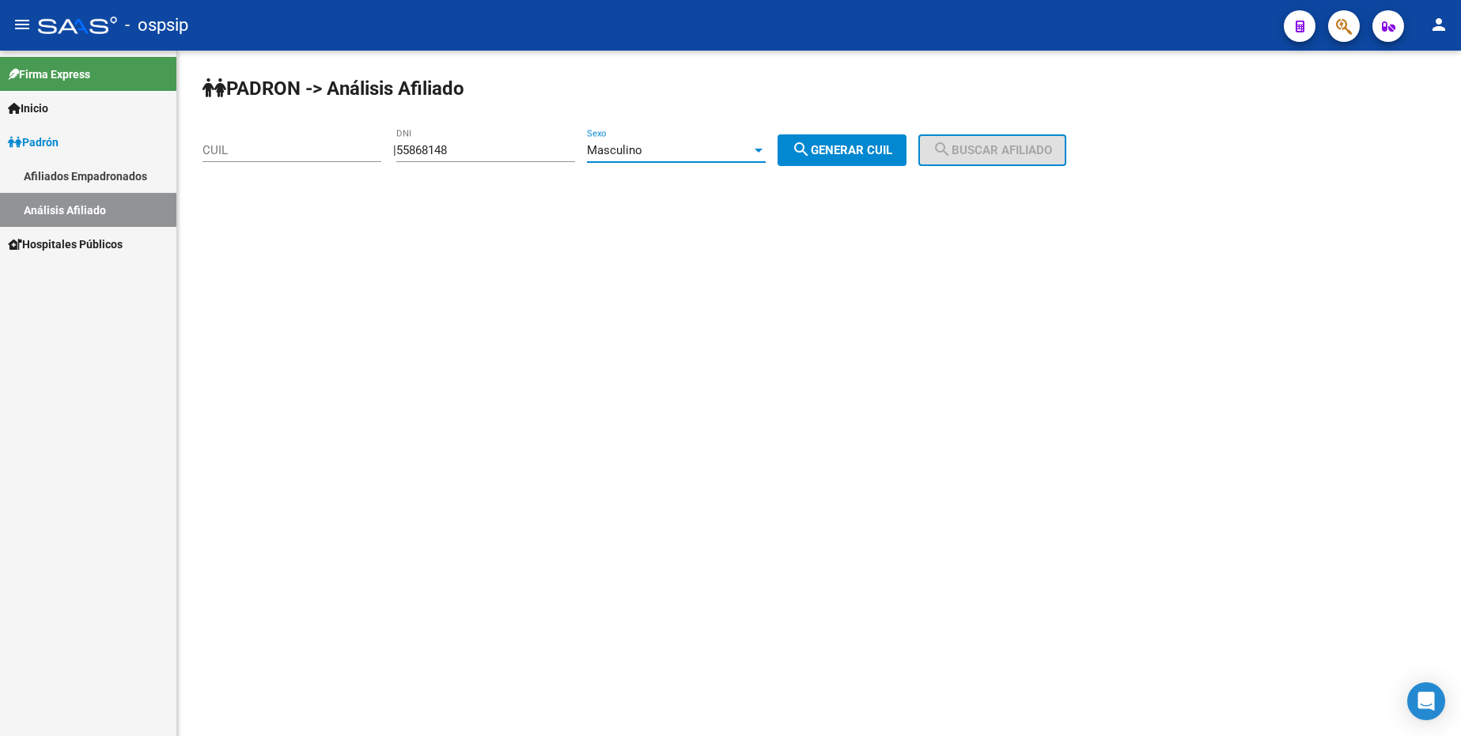
click at [850, 150] on span "search Generar CUIL" at bounding box center [842, 150] width 100 height 14
type input "23-55868148-9"
drag, startPoint x: 1043, startPoint y: 149, endPoint x: 1024, endPoint y: 158, distance: 21.2
click at [1042, 148] on span "search Buscar afiliado" at bounding box center [992, 150] width 119 height 14
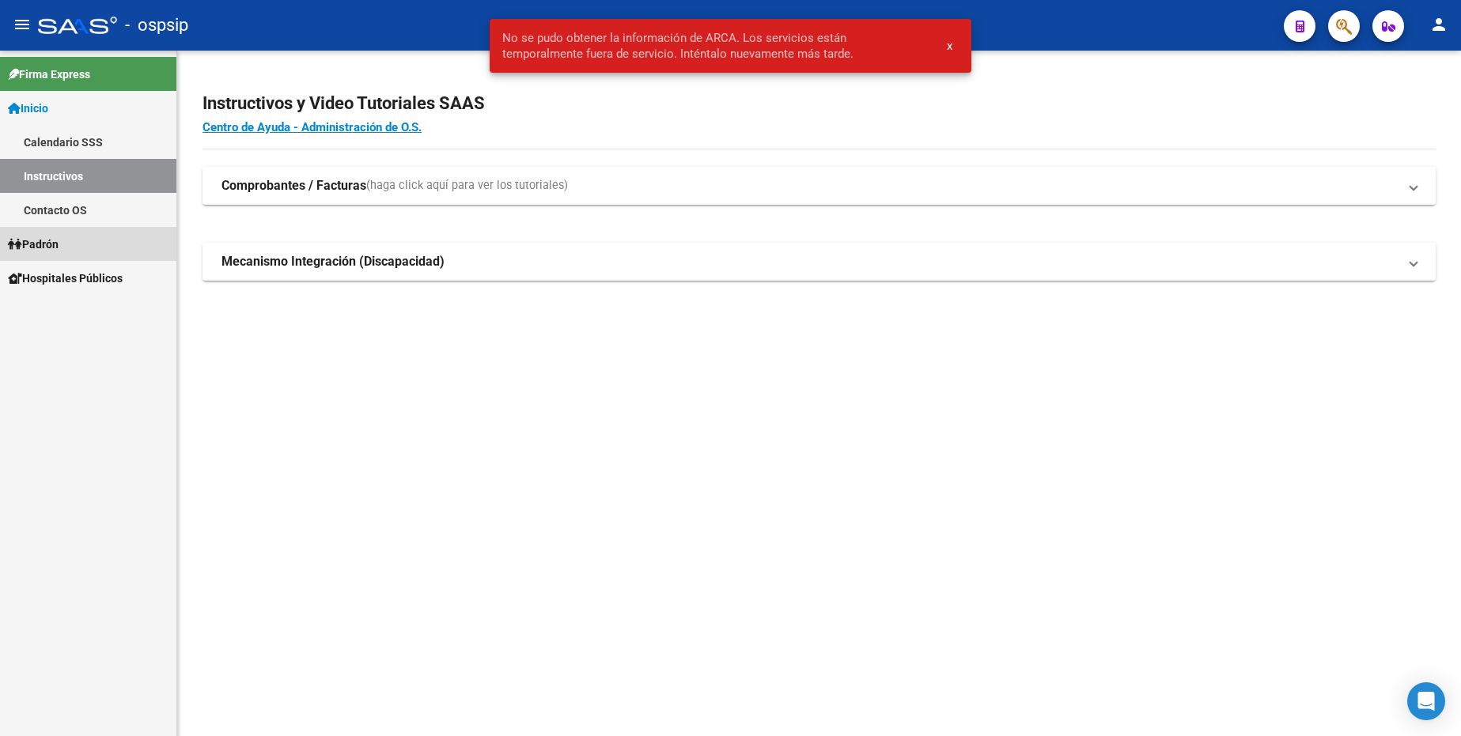
click at [72, 257] on link "Padrón" at bounding box center [88, 244] width 176 height 34
click at [56, 246] on span "Padrón" at bounding box center [33, 244] width 51 height 17
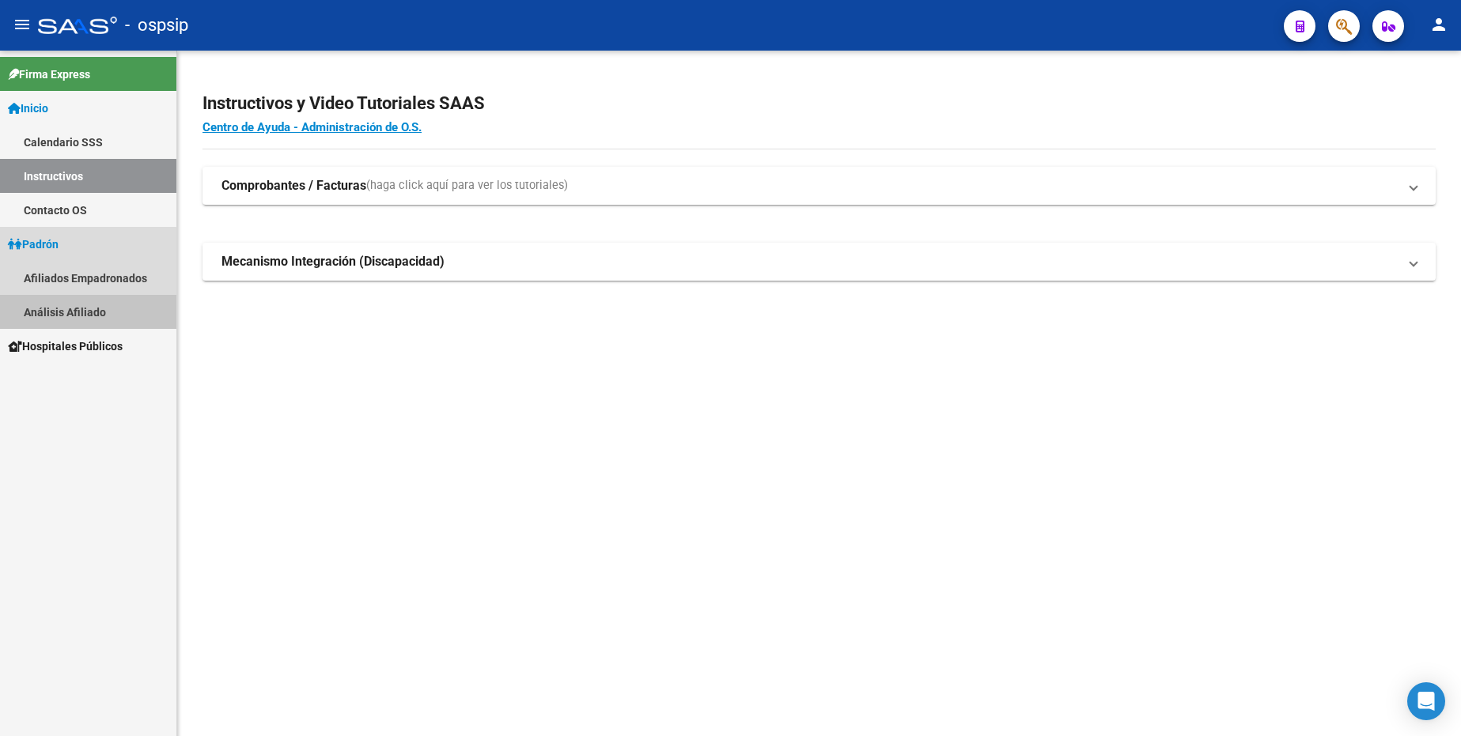
click at [81, 316] on link "Análisis Afiliado" at bounding box center [88, 312] width 176 height 34
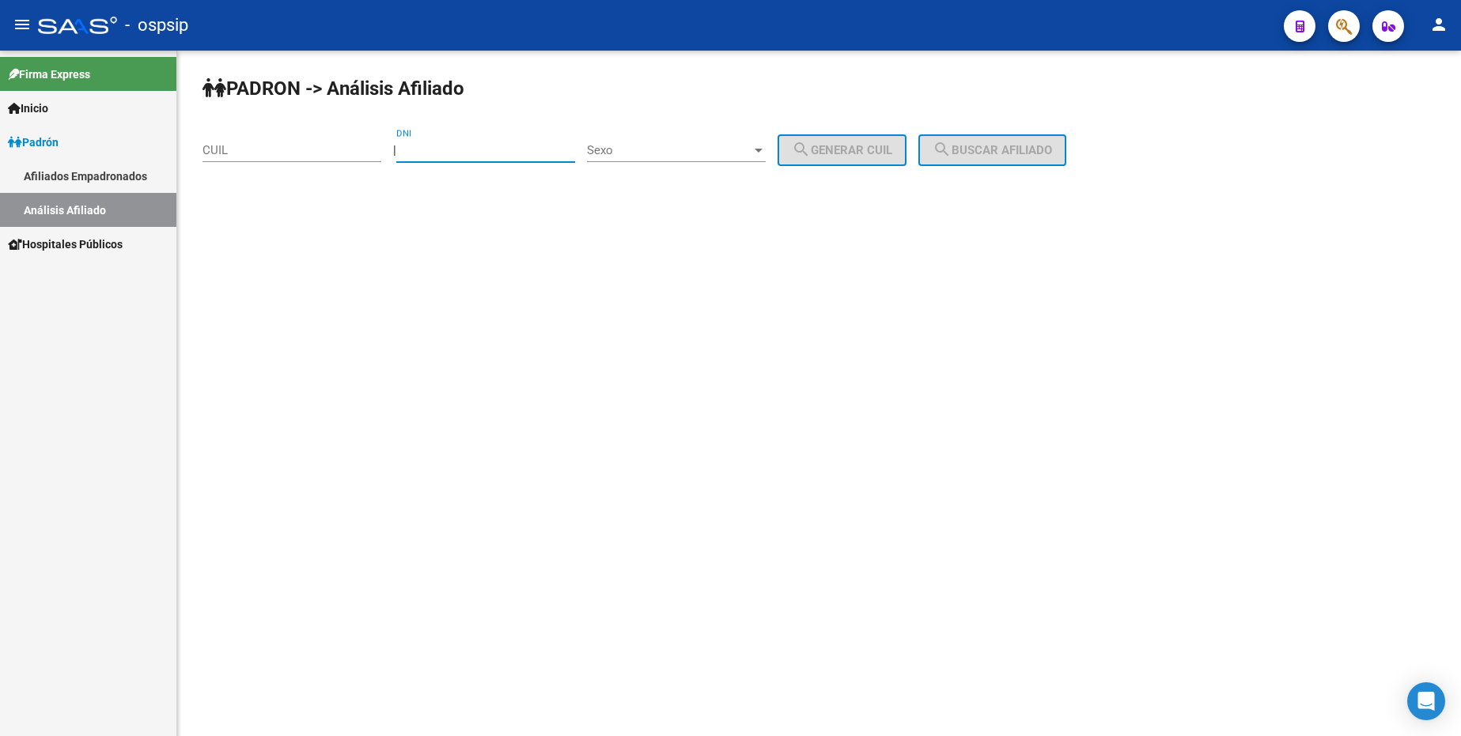
click at [477, 154] on input "DNI" at bounding box center [485, 150] width 179 height 14
type input "93763465"
click at [673, 153] on span "Sexo" at bounding box center [669, 150] width 165 height 14
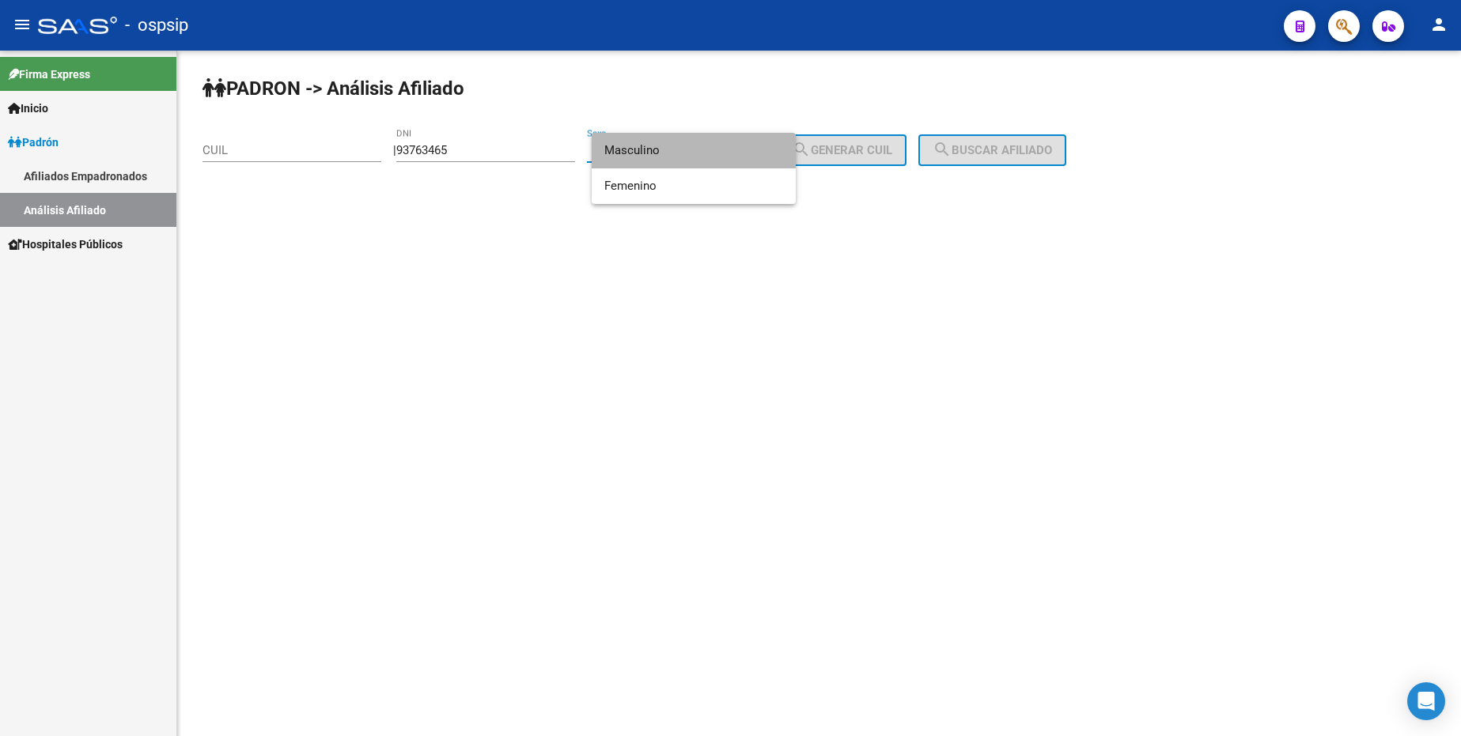
click at [690, 146] on span "Masculino" at bounding box center [693, 151] width 179 height 36
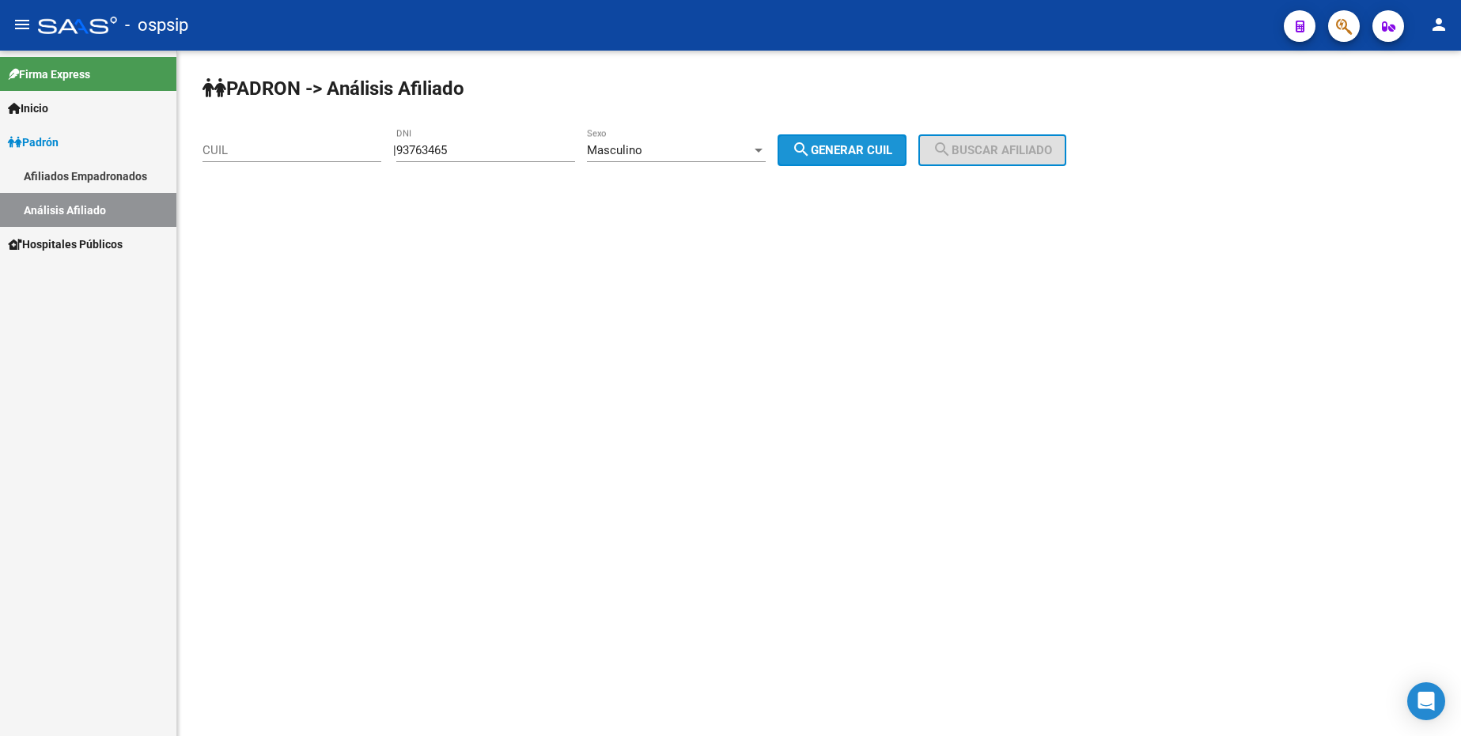
drag, startPoint x: 884, startPoint y: 147, endPoint x: 960, endPoint y: 150, distance: 75.2
click at [882, 145] on span "search Generar CUIL" at bounding box center [842, 150] width 100 height 14
type input "20-93763465-0"
click at [1018, 145] on span "search Buscar afiliado" at bounding box center [992, 150] width 119 height 14
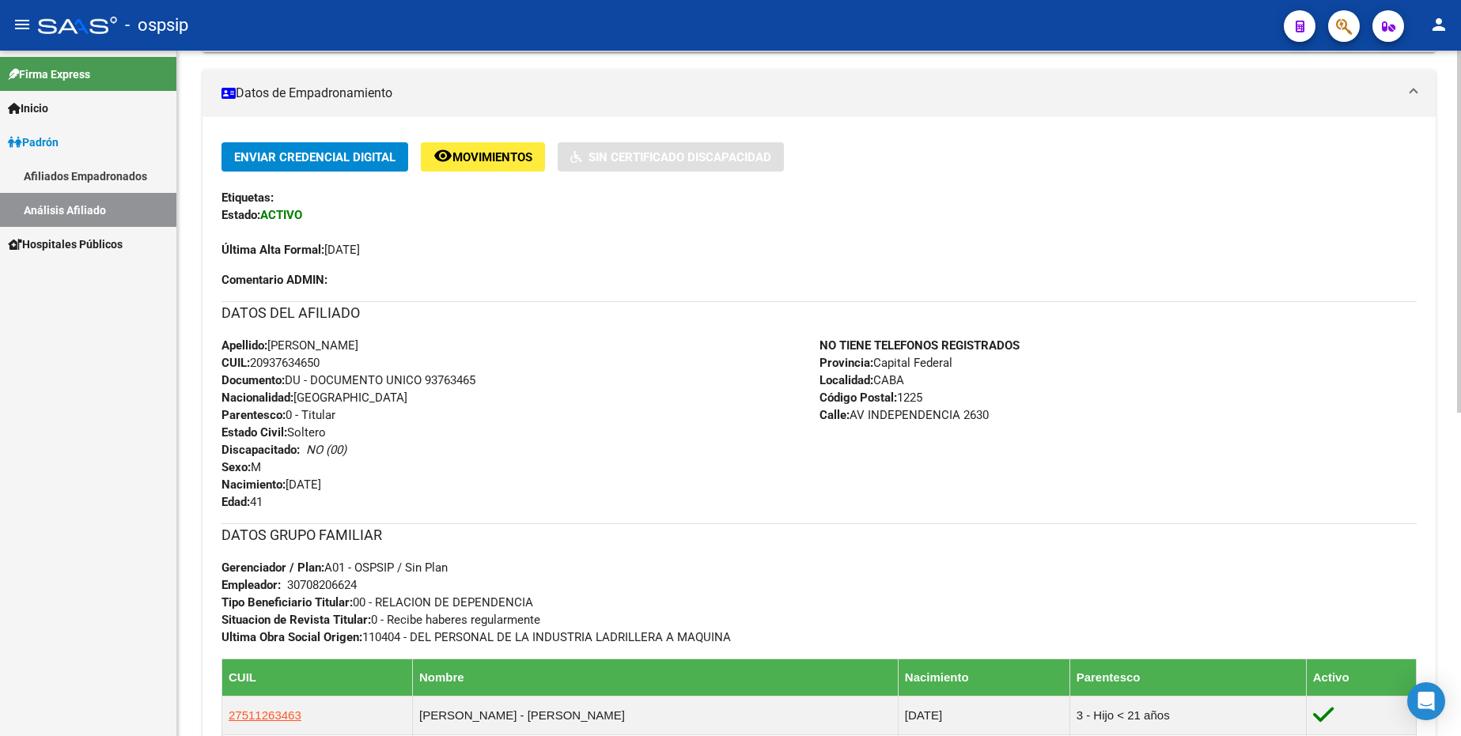
scroll to position [554, 0]
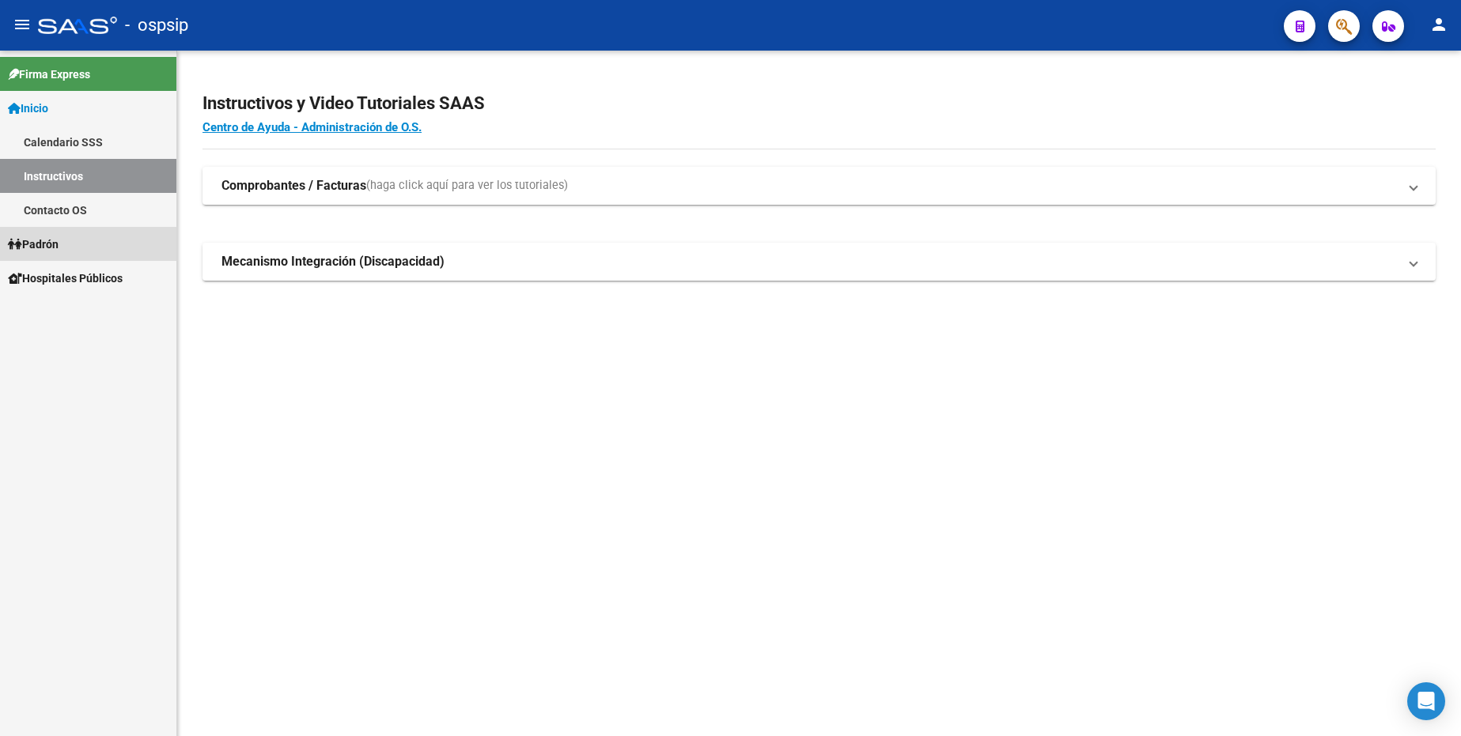
click at [58, 243] on span "Padrón" at bounding box center [33, 244] width 51 height 17
click at [57, 242] on span "Padrón" at bounding box center [33, 244] width 51 height 17
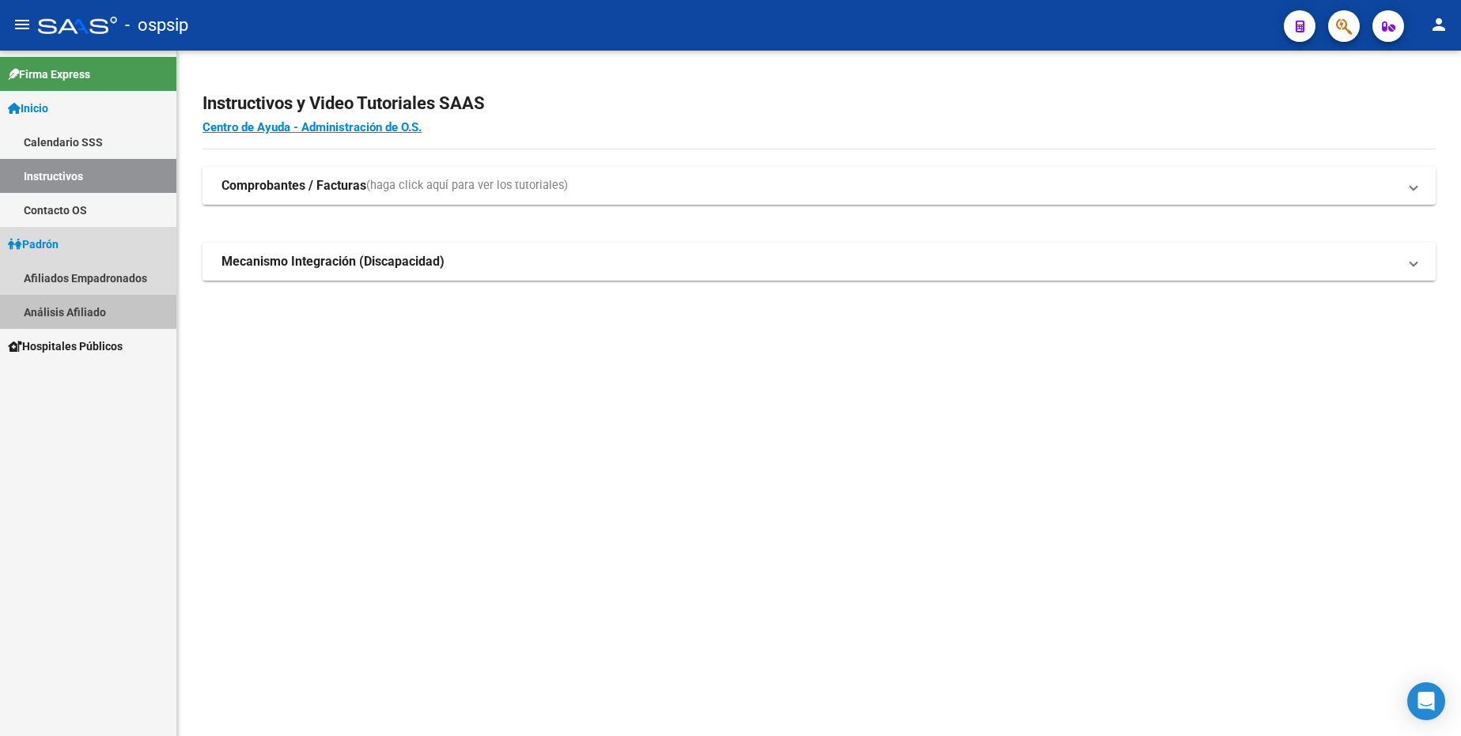
click at [70, 301] on link "Análisis Afiliado" at bounding box center [88, 312] width 176 height 34
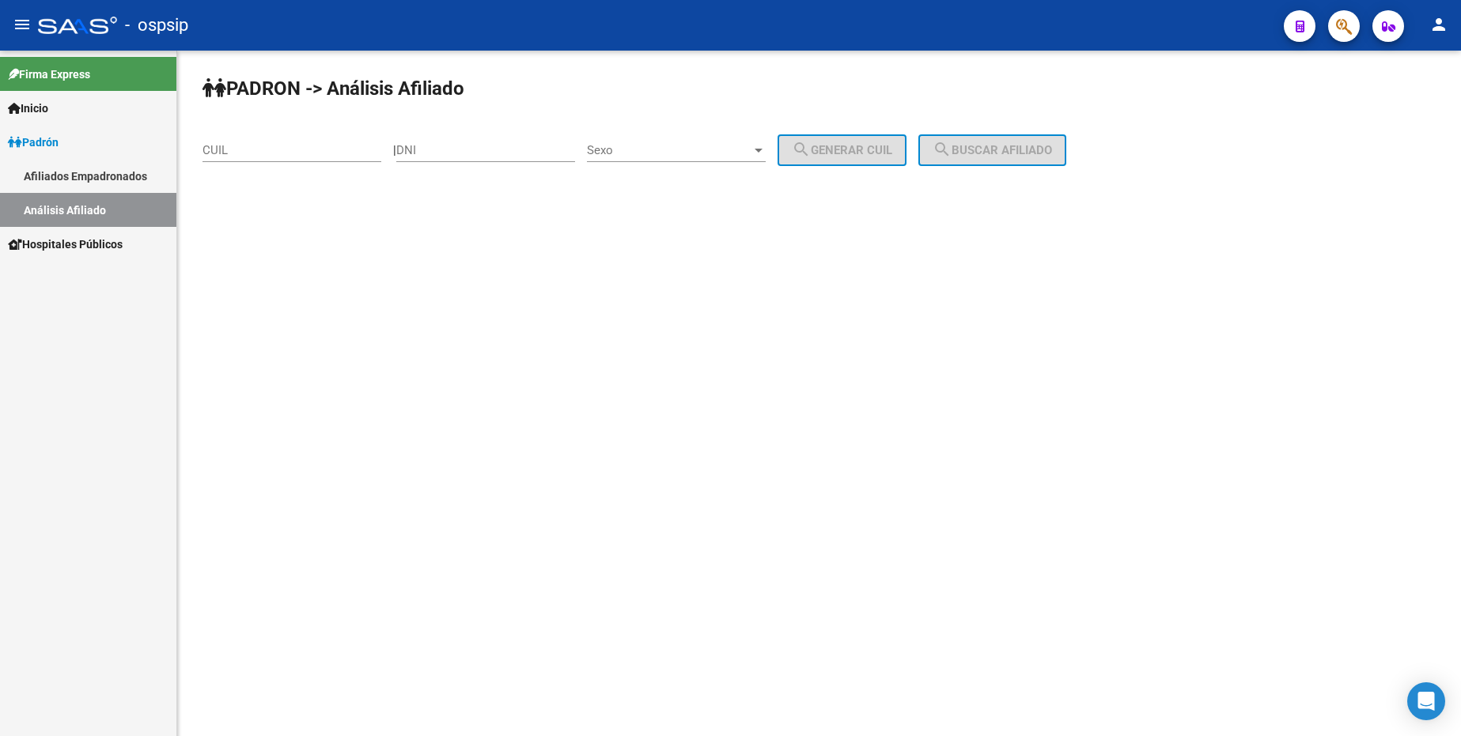
click at [466, 157] on div "DNI" at bounding box center [485, 145] width 179 height 34
type input "27510239"
click at [705, 153] on span "Sexo" at bounding box center [669, 150] width 165 height 14
click at [705, 153] on span "Masculino" at bounding box center [693, 151] width 179 height 36
click at [811, 157] on mat-icon "search" at bounding box center [801, 149] width 19 height 19
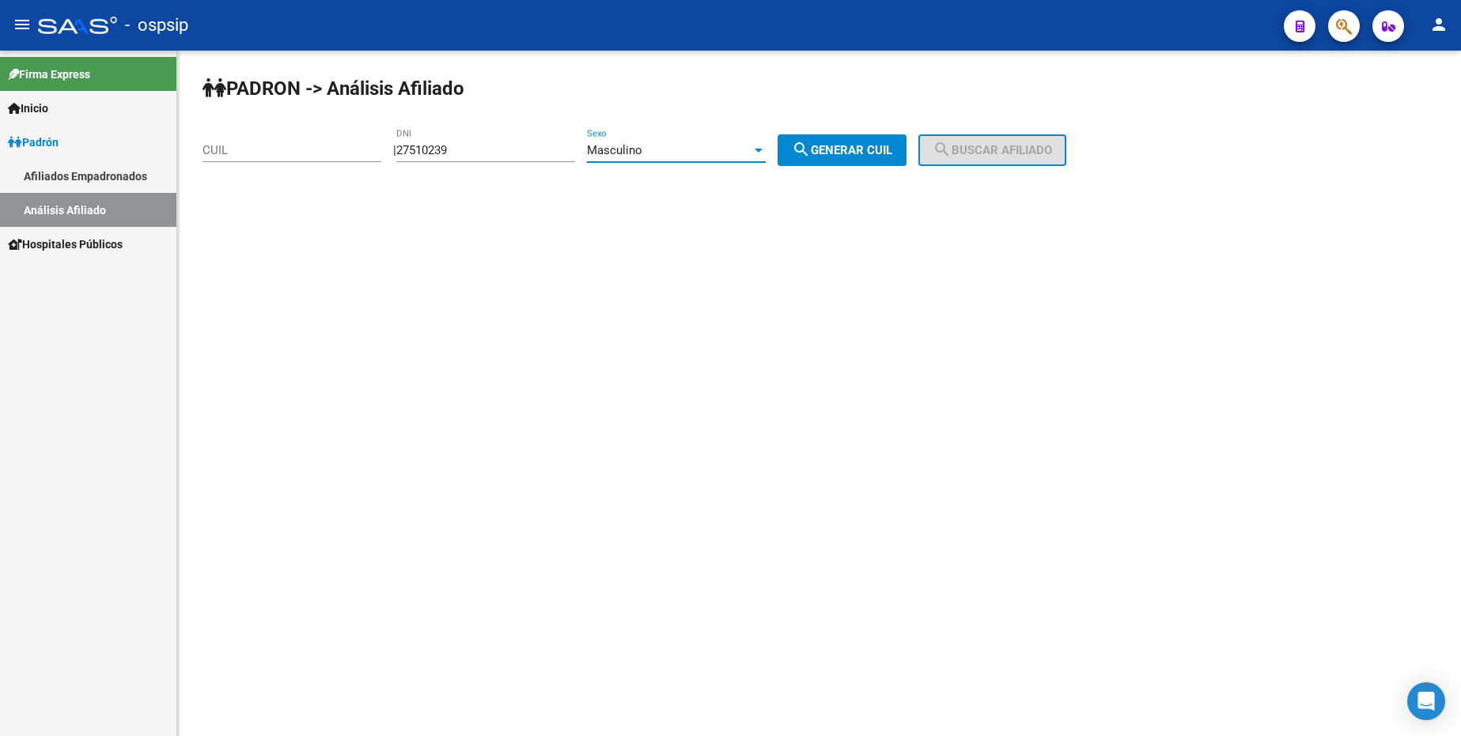
type input "20-27510239-4"
click at [1013, 145] on button "search Buscar afiliado" at bounding box center [992, 150] width 148 height 32
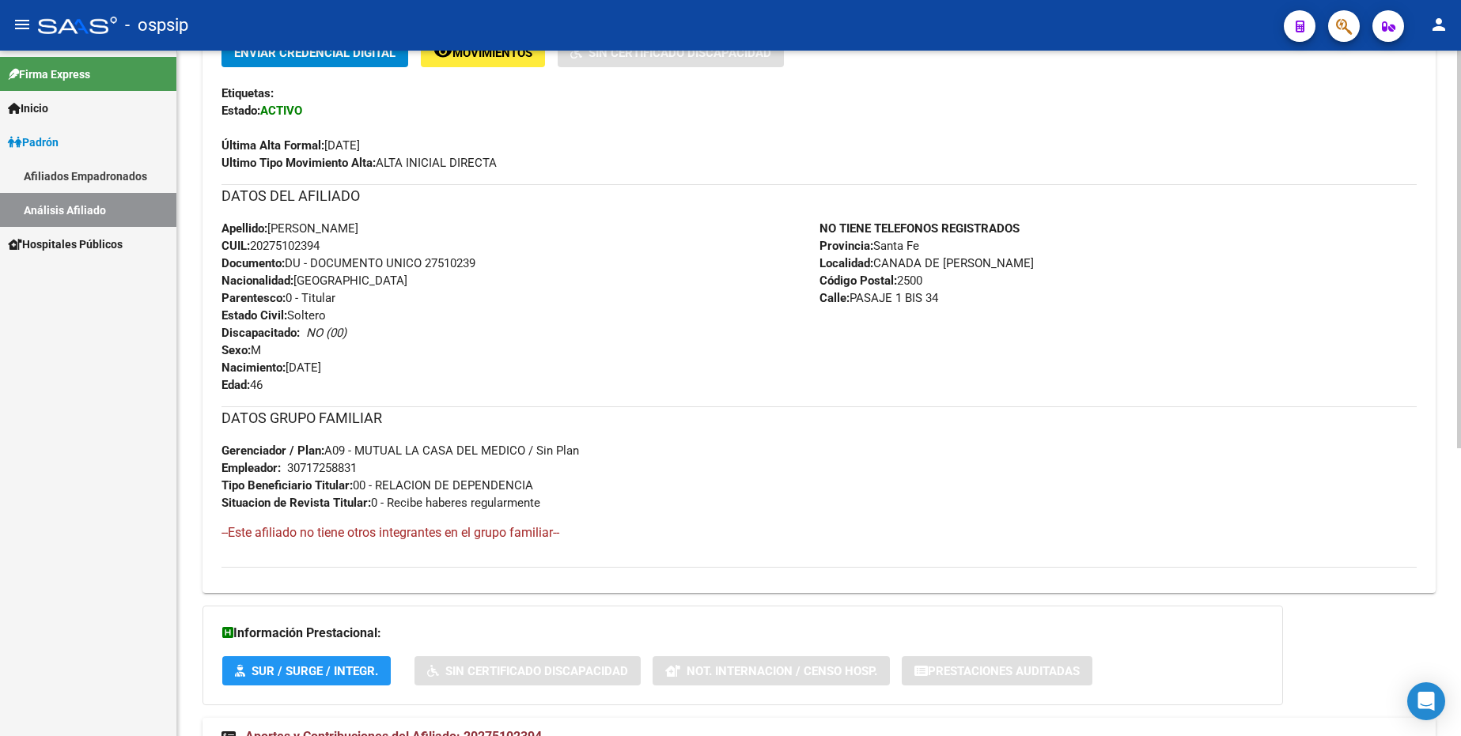
scroll to position [338, 0]
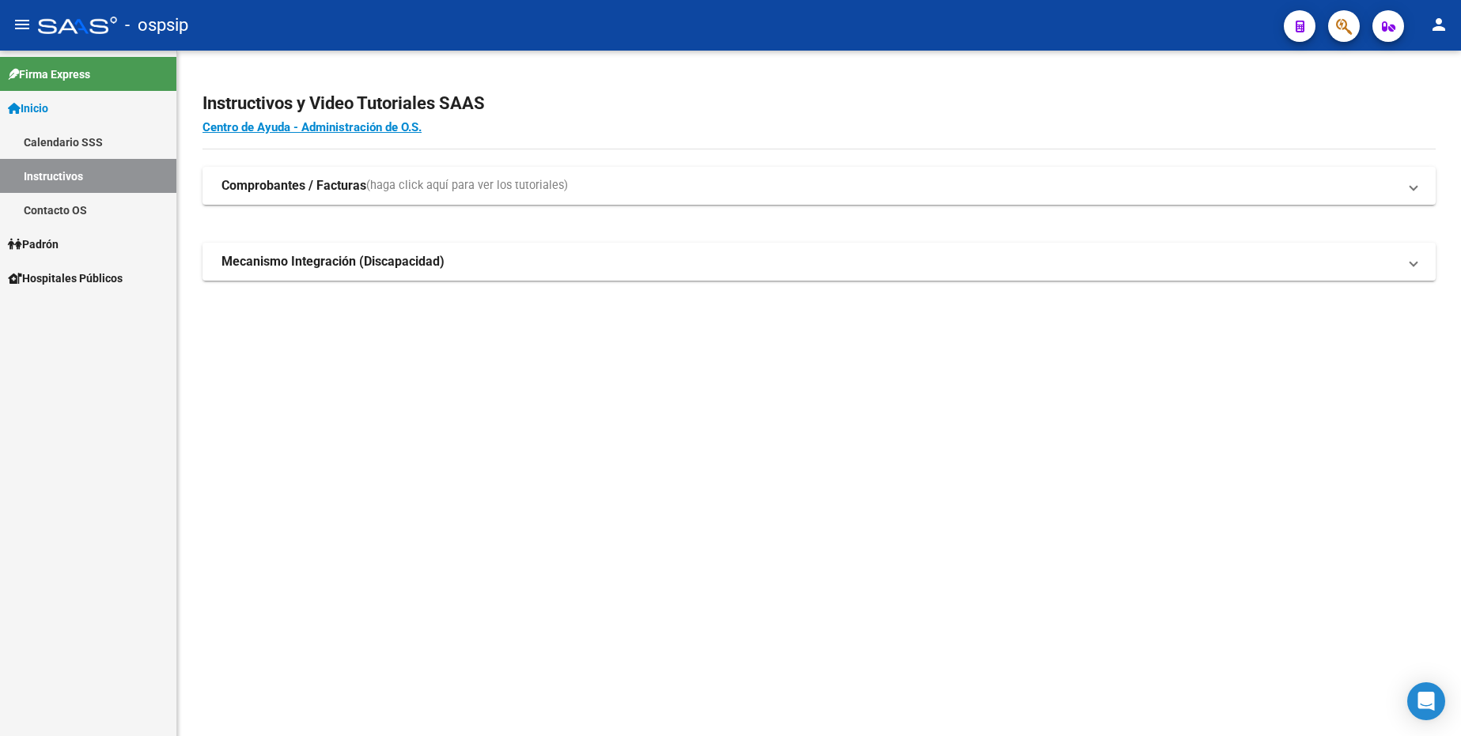
click at [59, 248] on span "Padrón" at bounding box center [33, 244] width 51 height 17
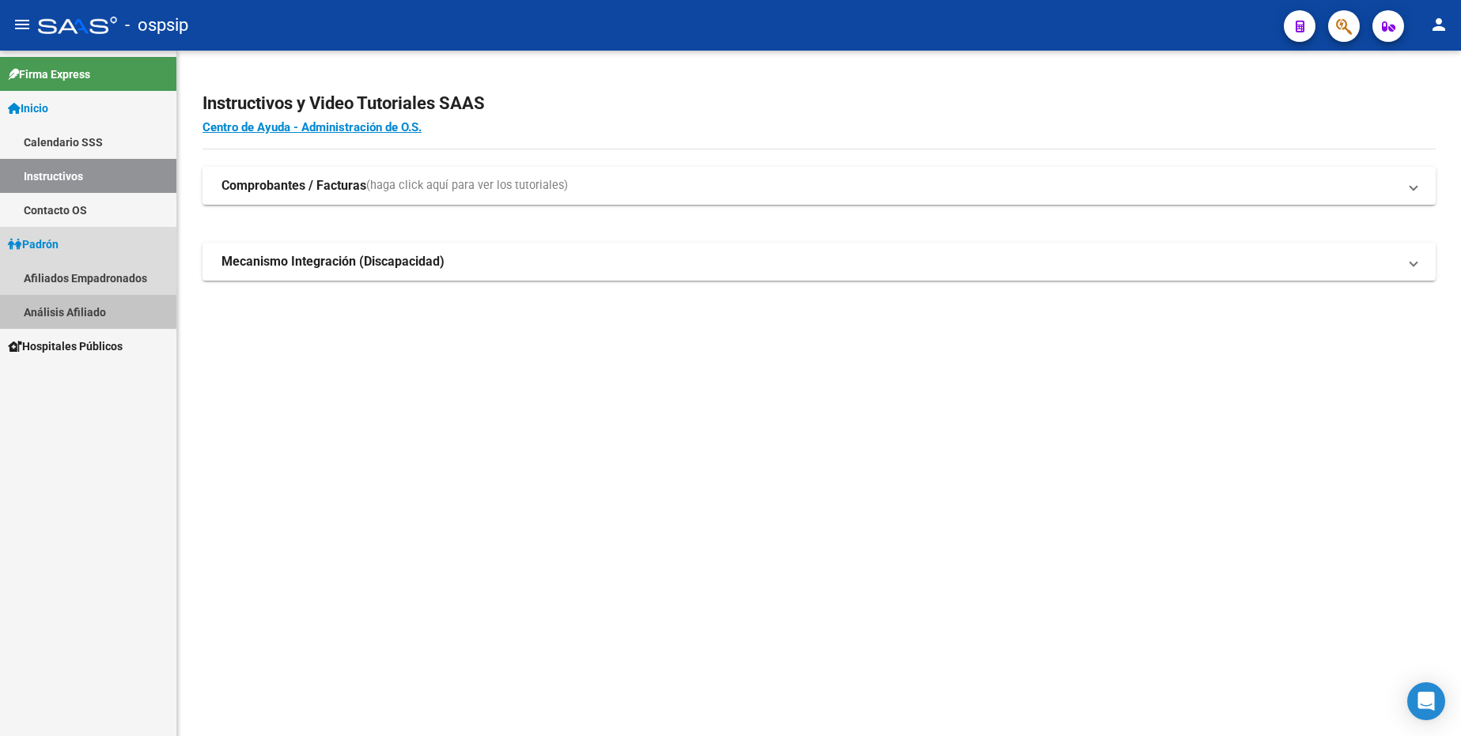
click at [70, 307] on link "Análisis Afiliado" at bounding box center [88, 312] width 176 height 34
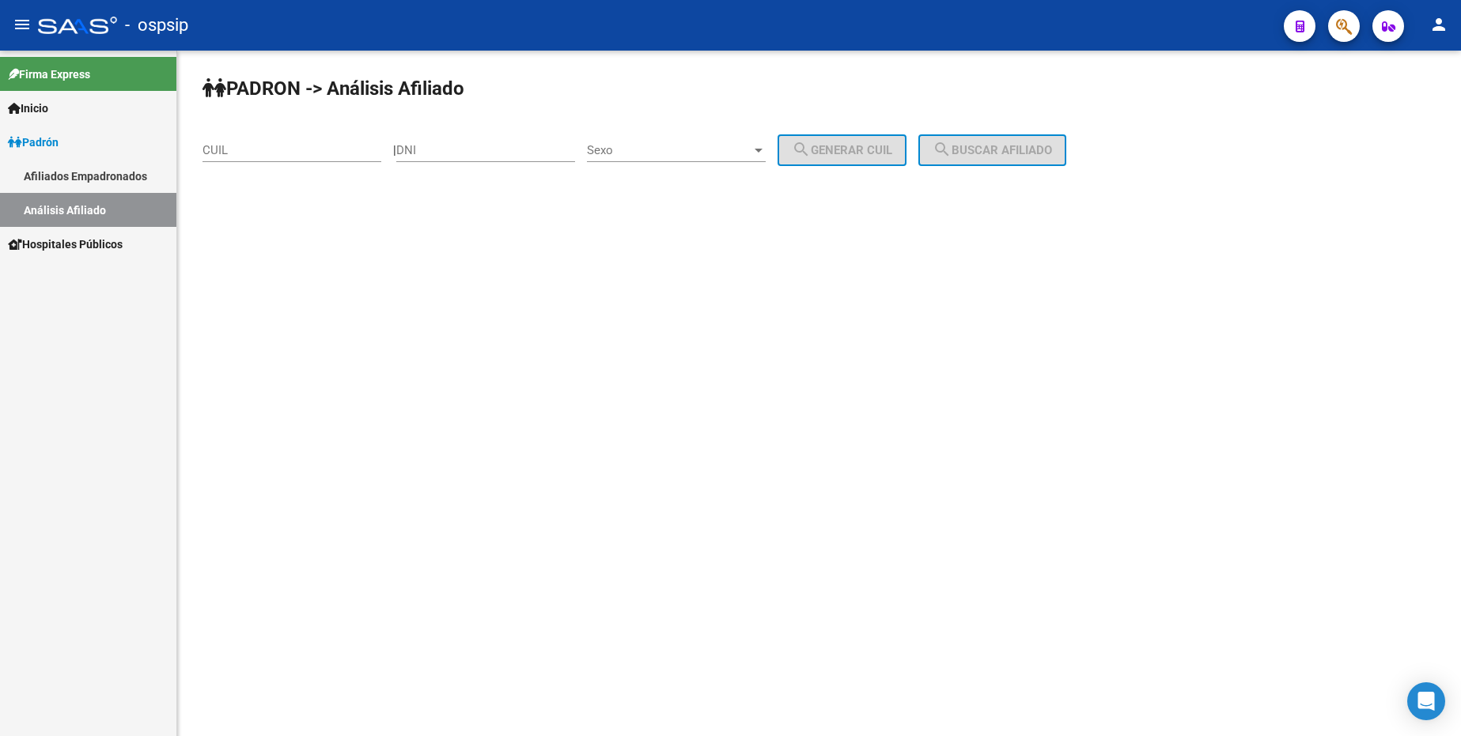
click at [475, 161] on div "DNI" at bounding box center [485, 145] width 179 height 34
type input "14997764"
click at [718, 141] on div "Sexo Sexo" at bounding box center [676, 145] width 179 height 34
click at [693, 163] on span "Masculino" at bounding box center [693, 151] width 179 height 36
click at [839, 157] on span "search Generar CUIL" at bounding box center [842, 150] width 100 height 14
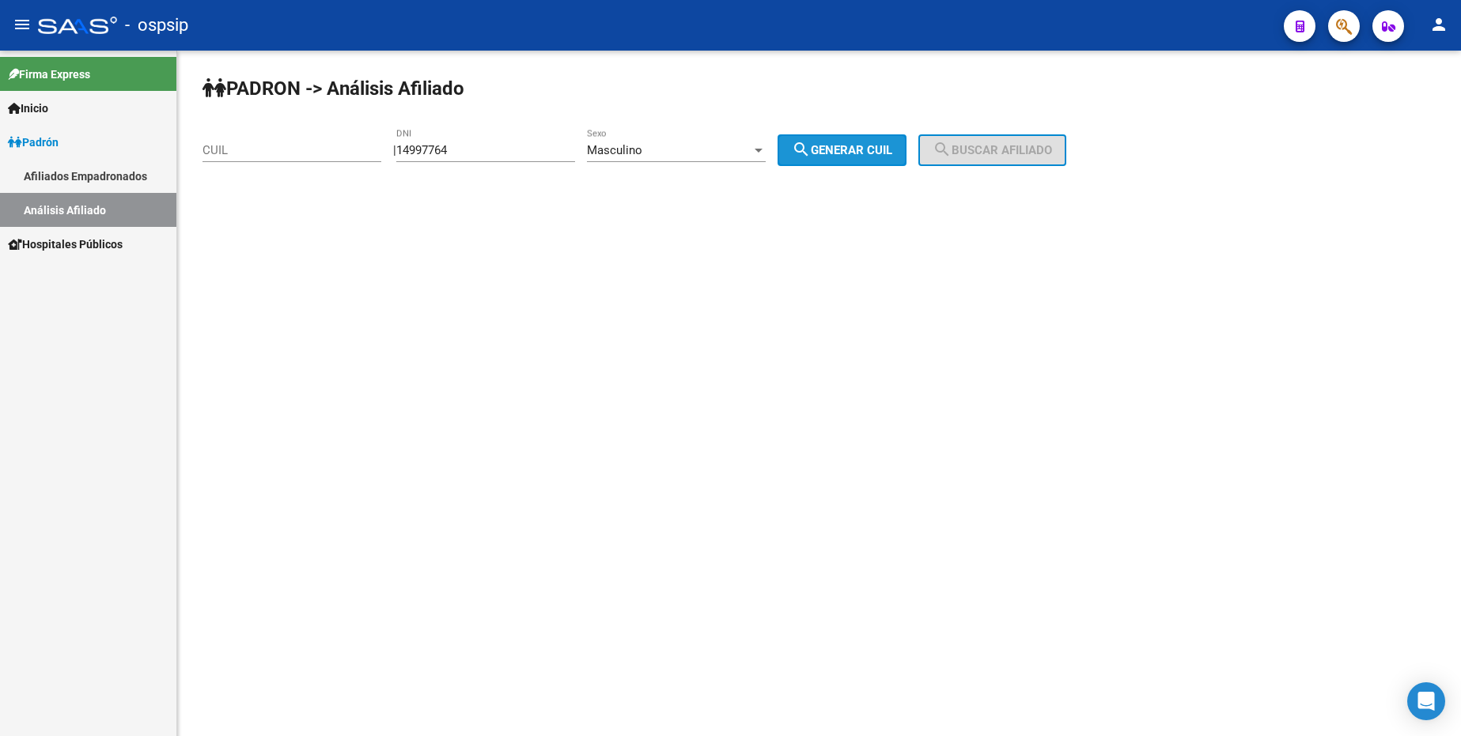
type input "20-14997764-4"
click at [1002, 153] on span "search Buscar afiliado" at bounding box center [992, 150] width 119 height 14
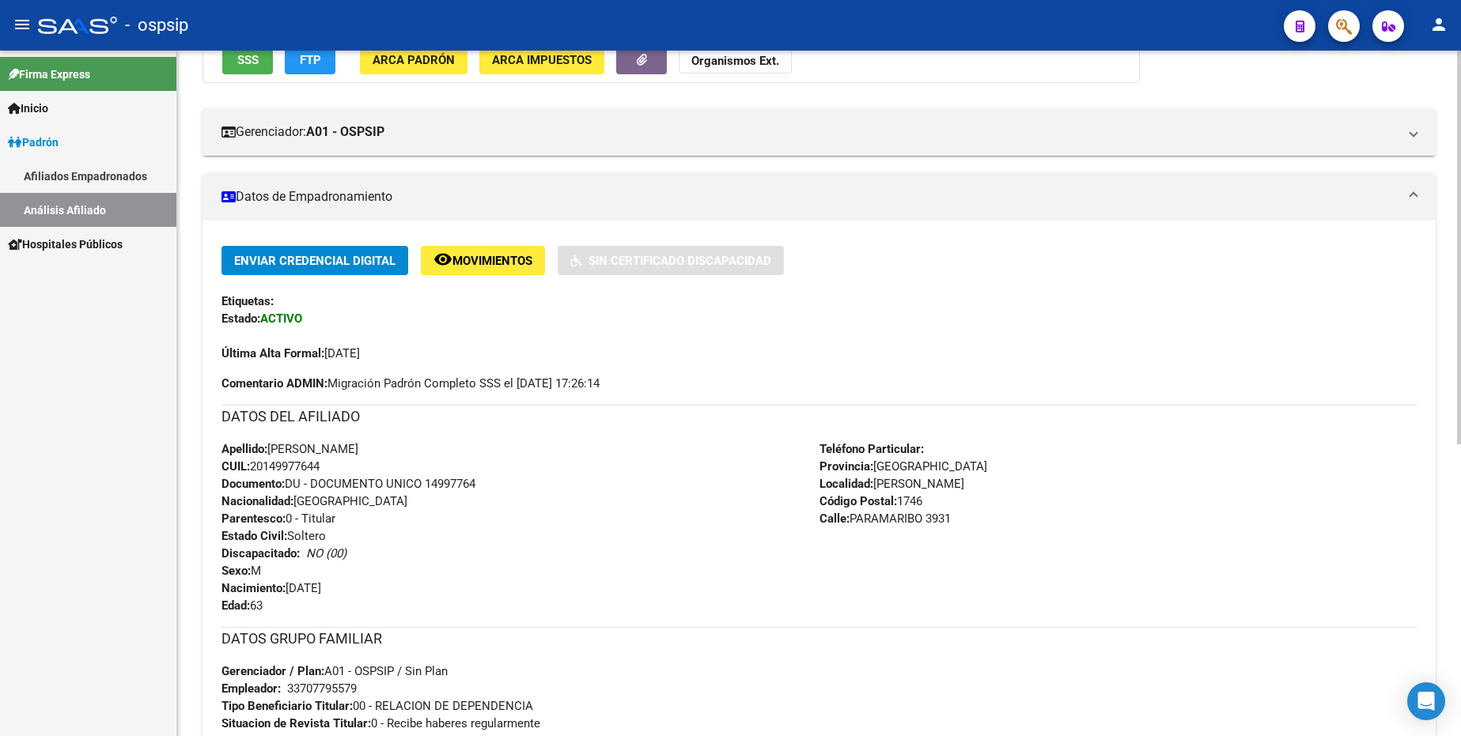
scroll to position [237, 0]
